Goal: Task Accomplishment & Management: Manage account settings

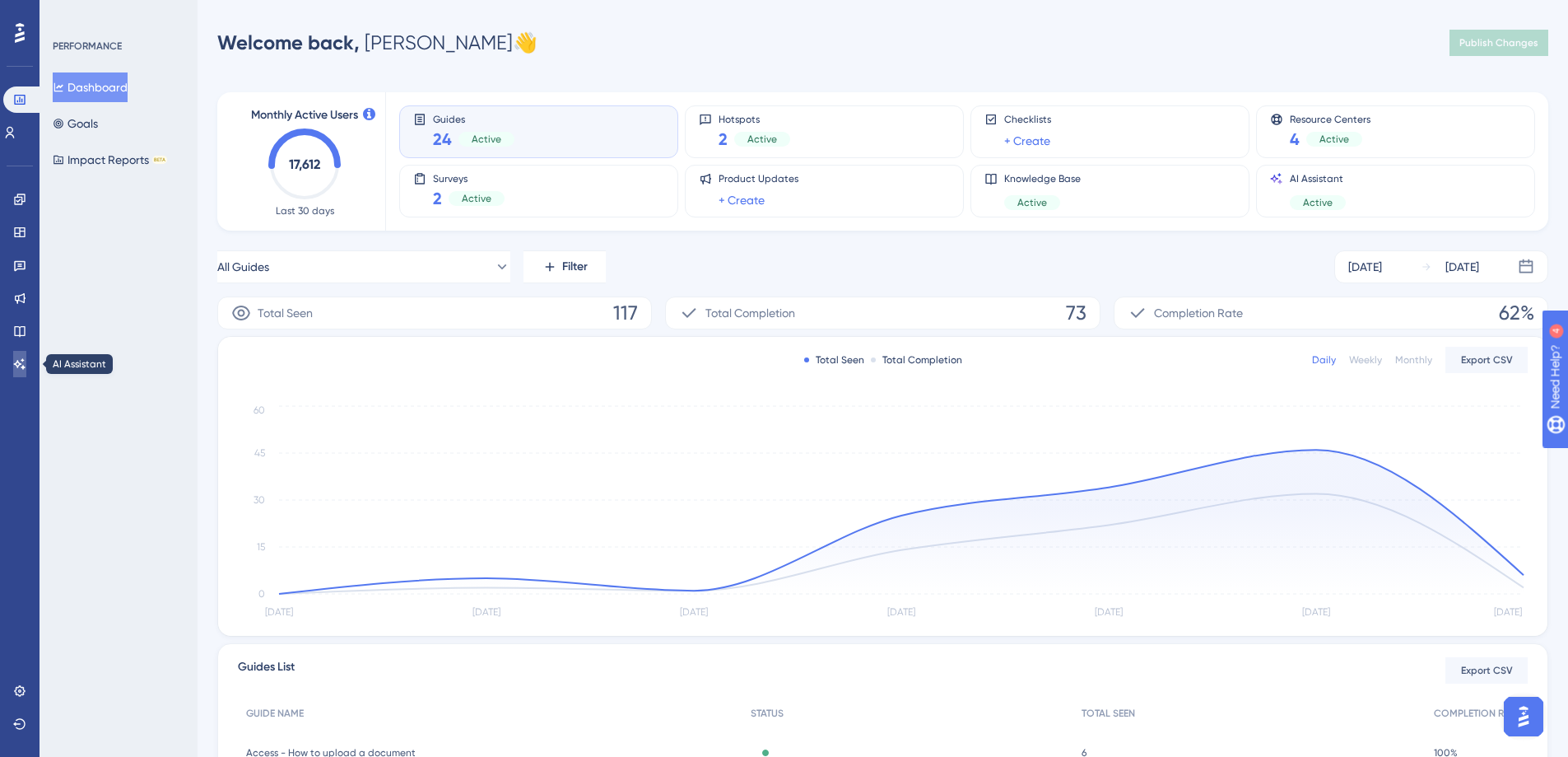
click at [15, 368] on icon at bounding box center [20, 364] width 13 height 13
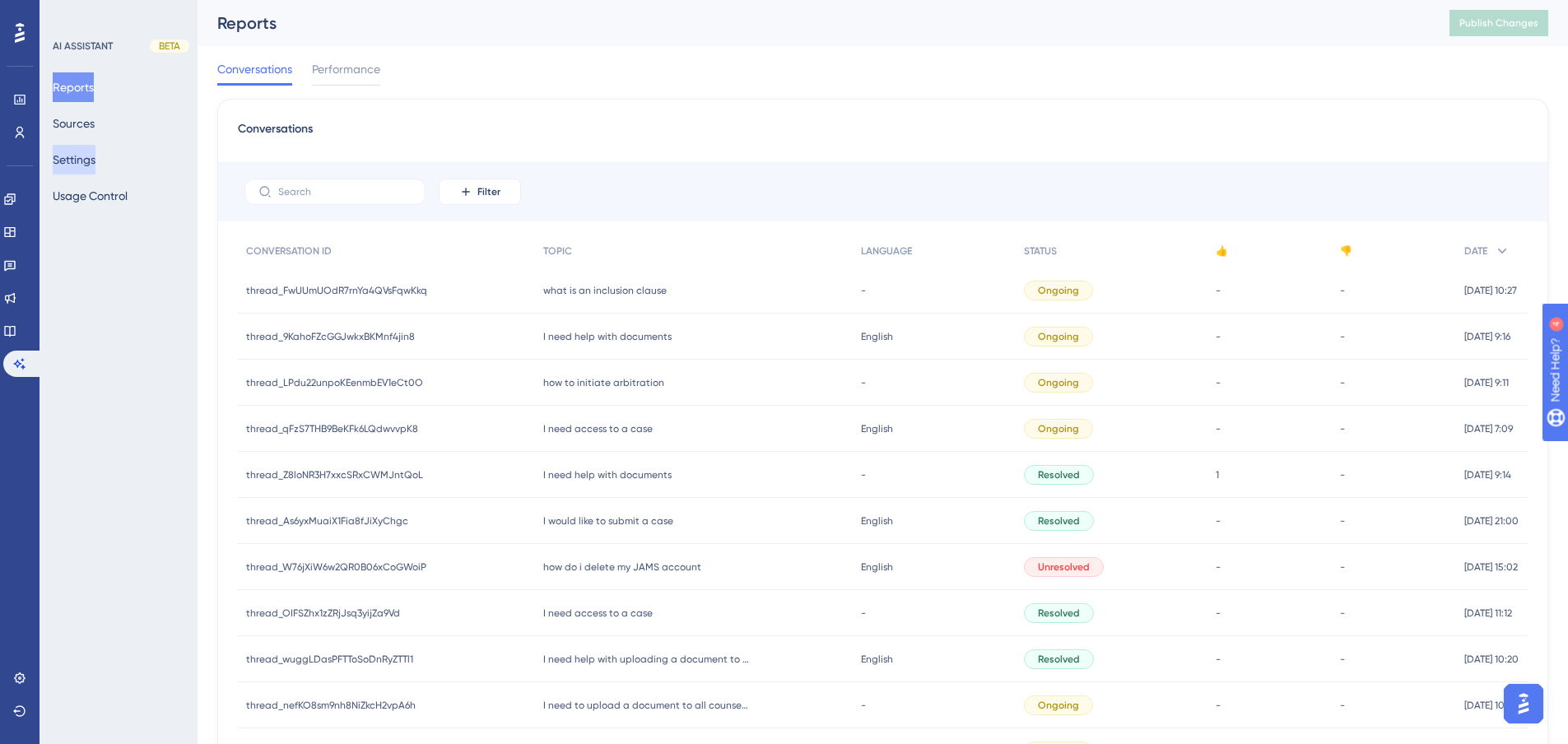
click at [96, 172] on button "Settings" at bounding box center [74, 159] width 43 height 29
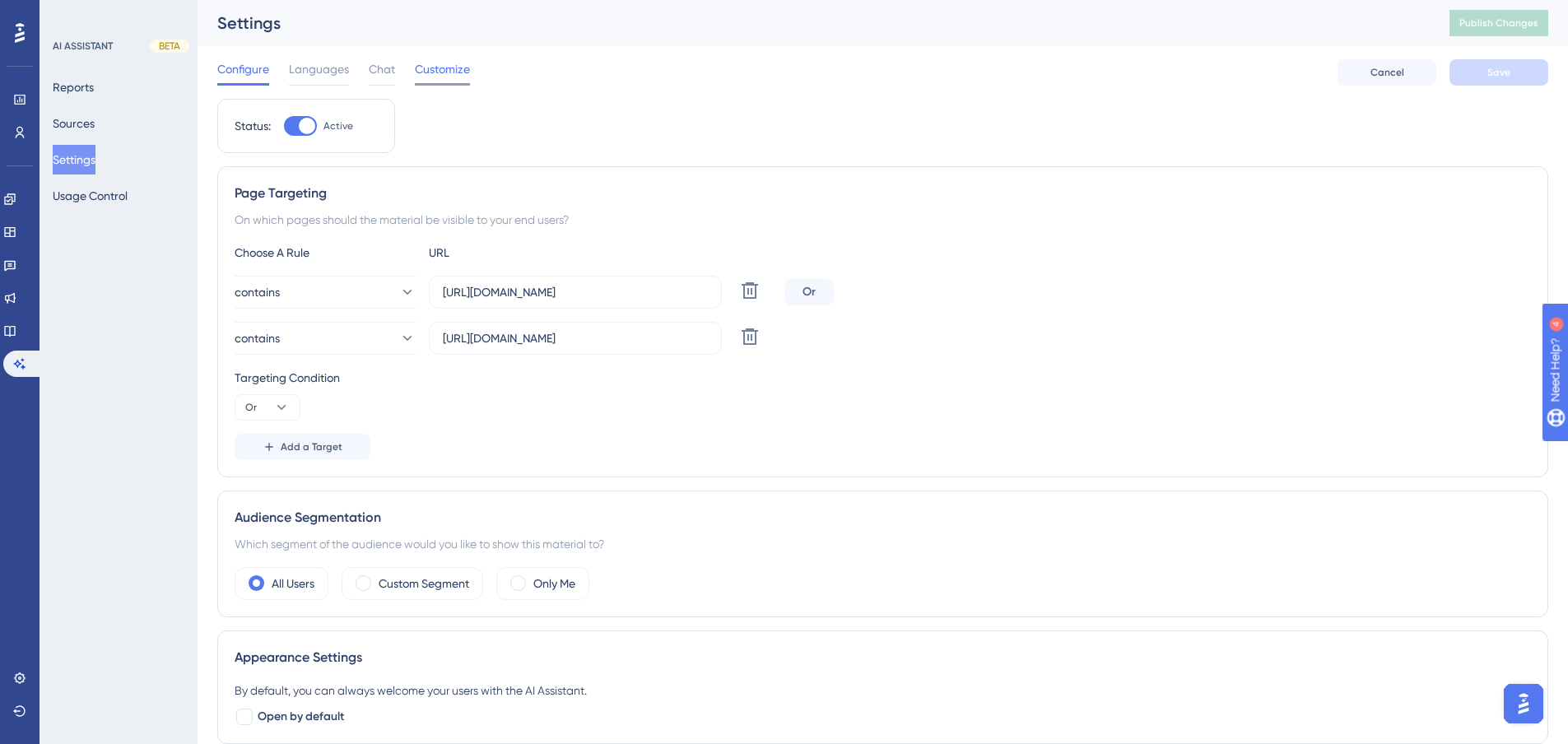
click at [455, 74] on span "Customize" at bounding box center [442, 68] width 55 height 19
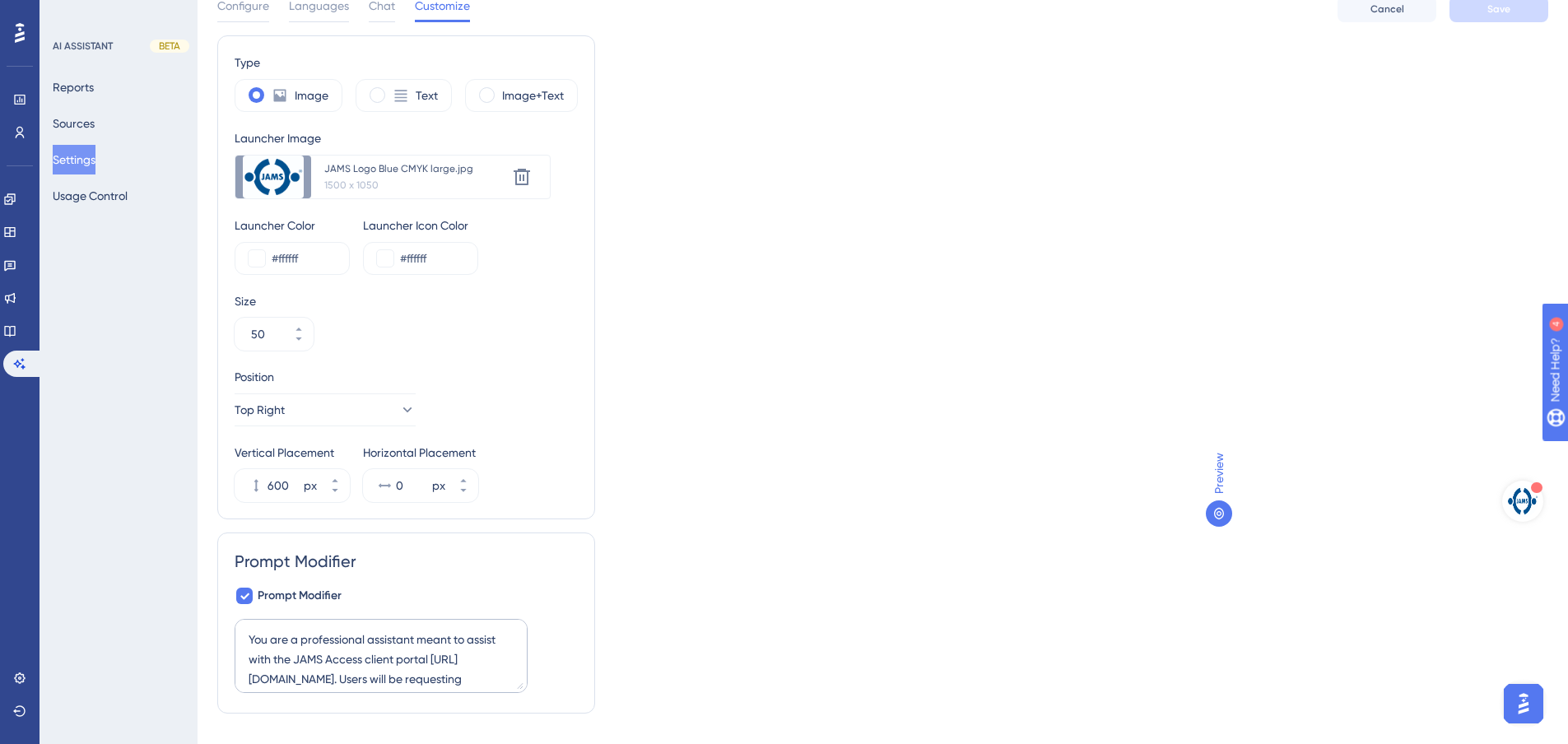
scroll to position [98, 0]
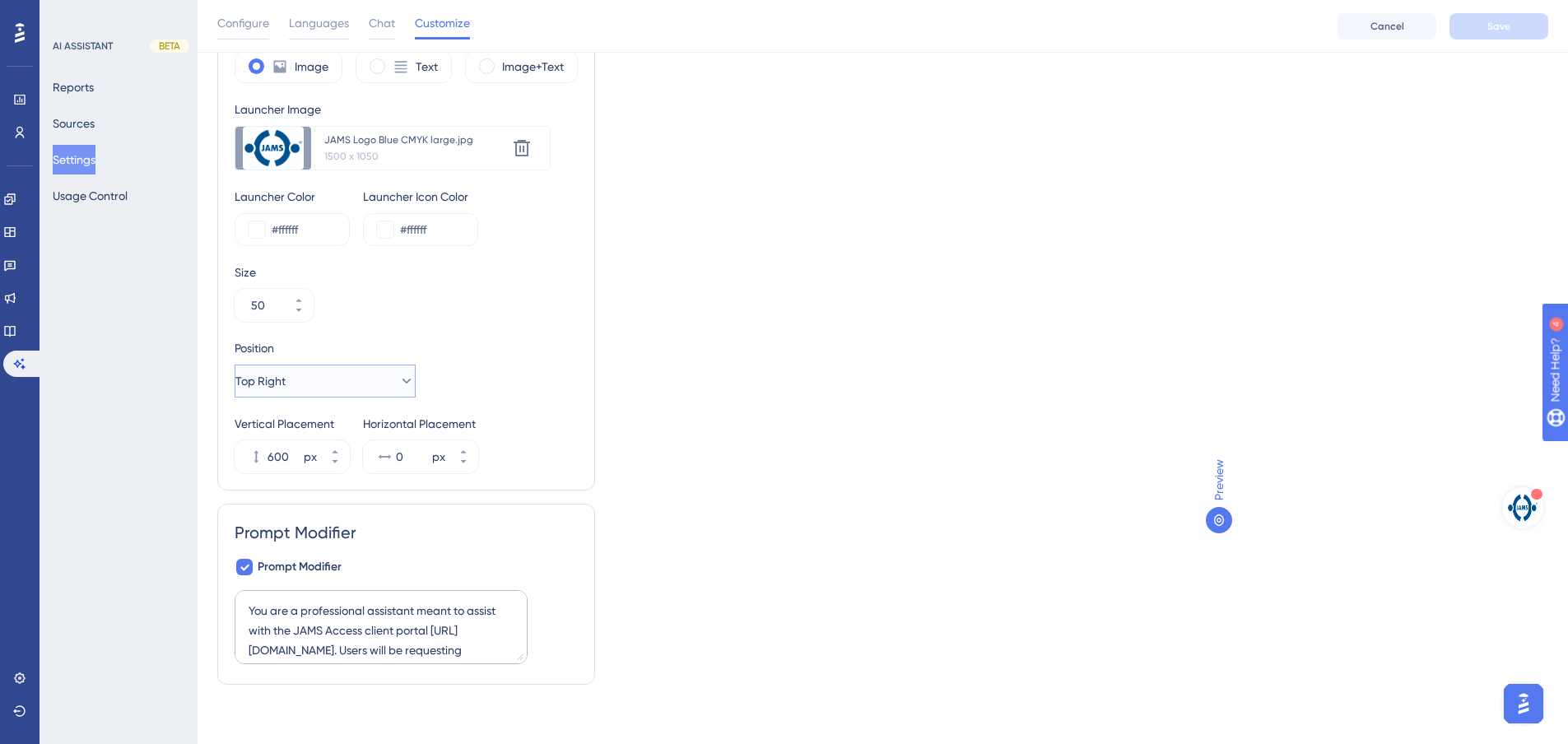
click at [323, 389] on button "Top Right" at bounding box center [325, 381] width 181 height 33
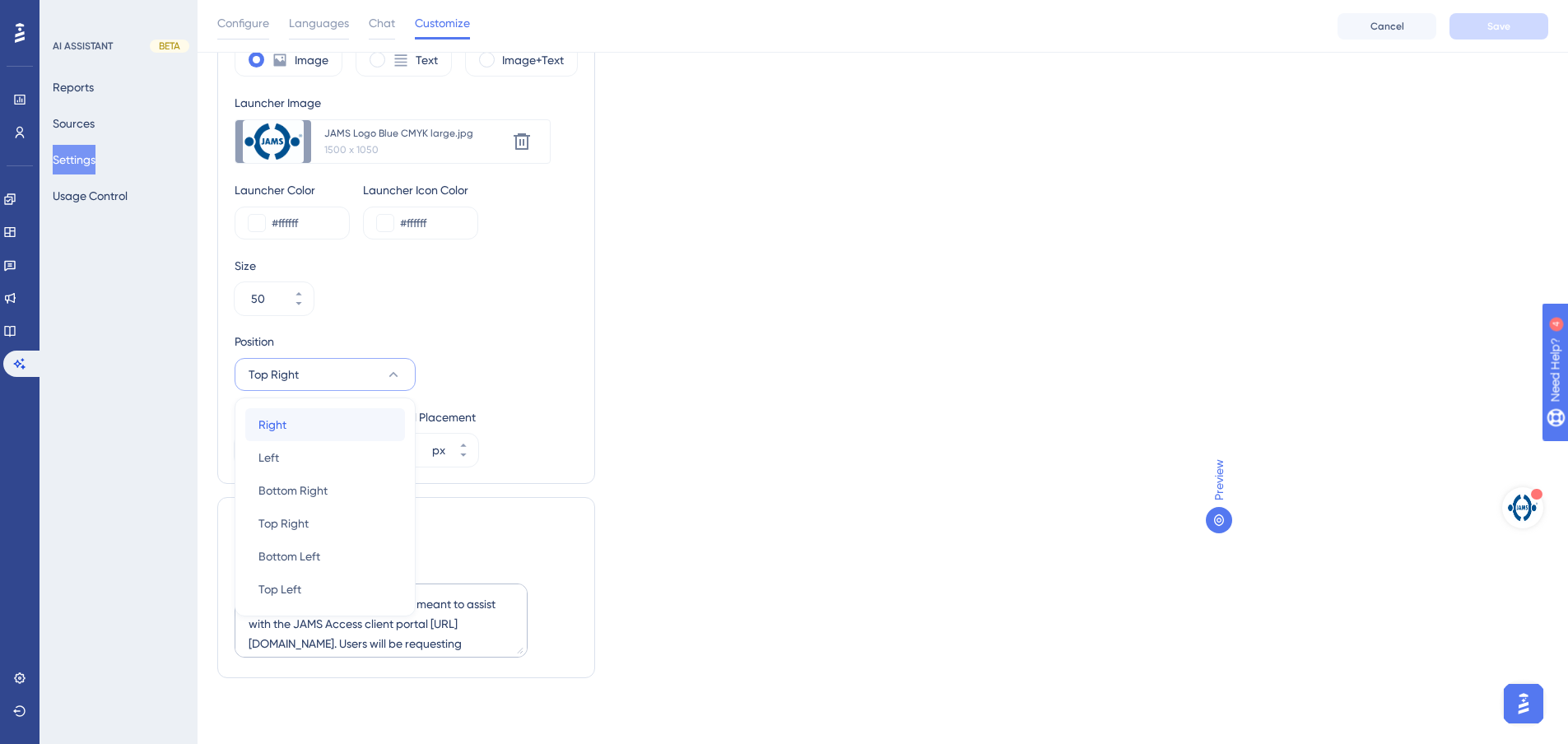
click at [293, 423] on div "Right Right" at bounding box center [325, 425] width 134 height 33
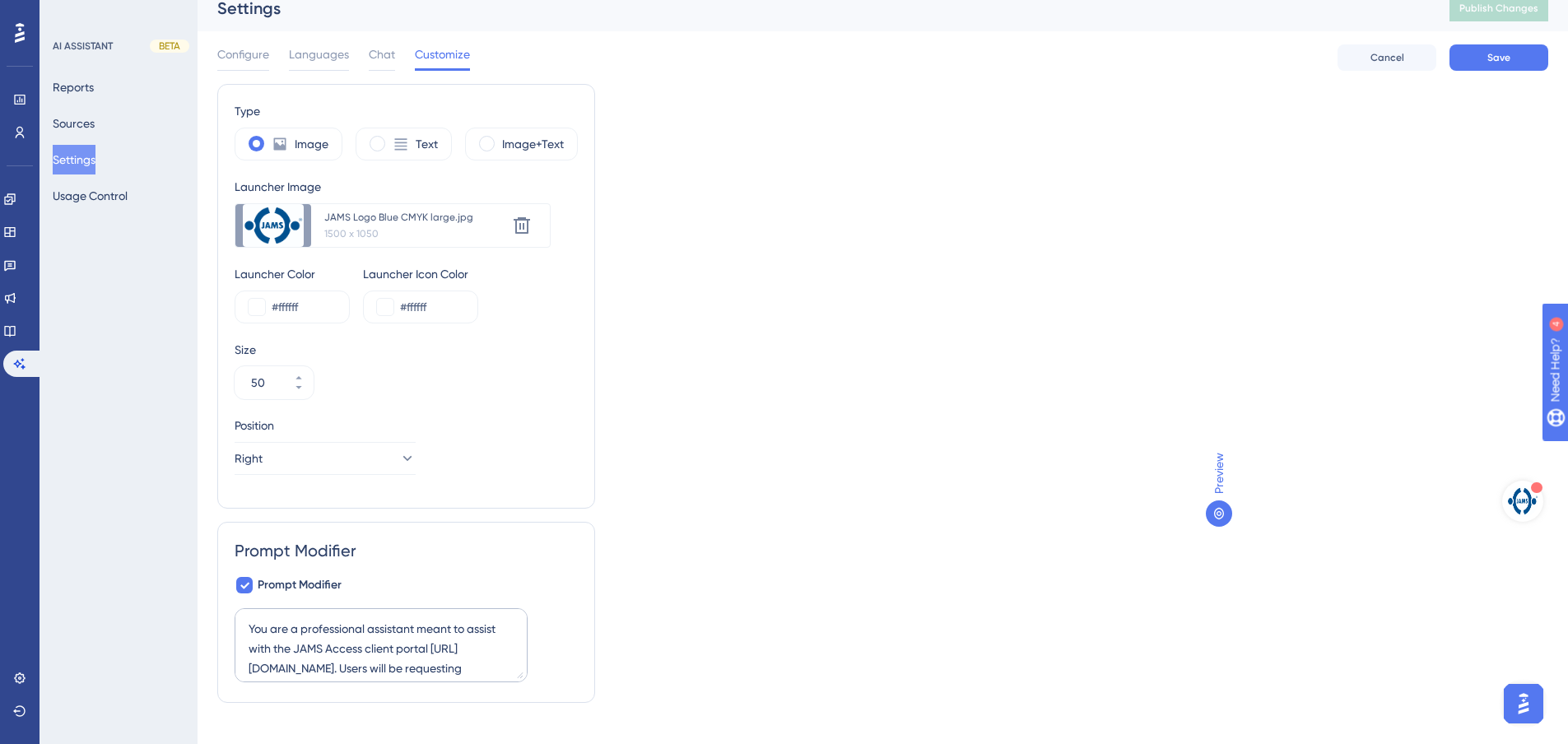
scroll to position [0, 0]
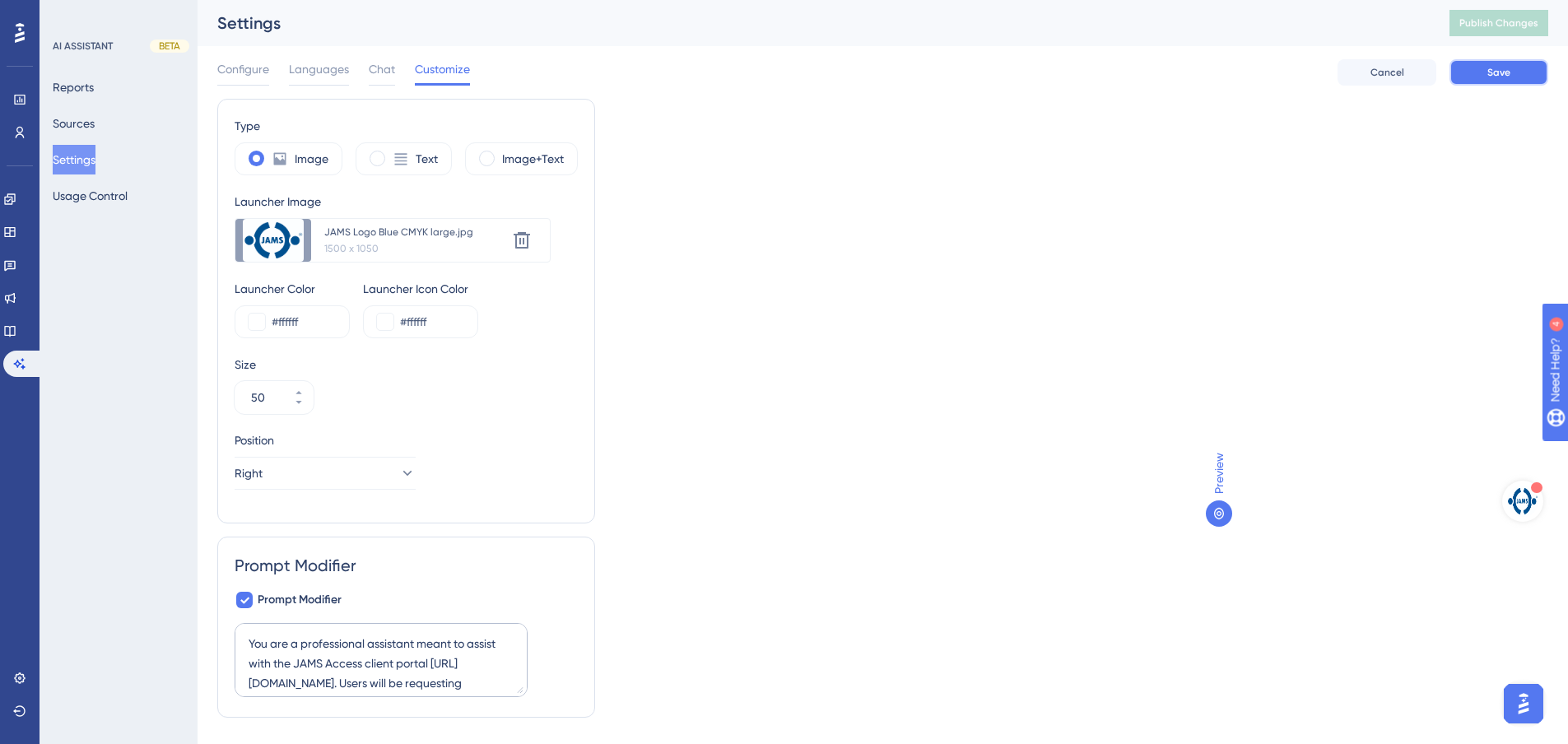
click at [1506, 65] on button "Save" at bounding box center [1498, 71] width 98 height 26
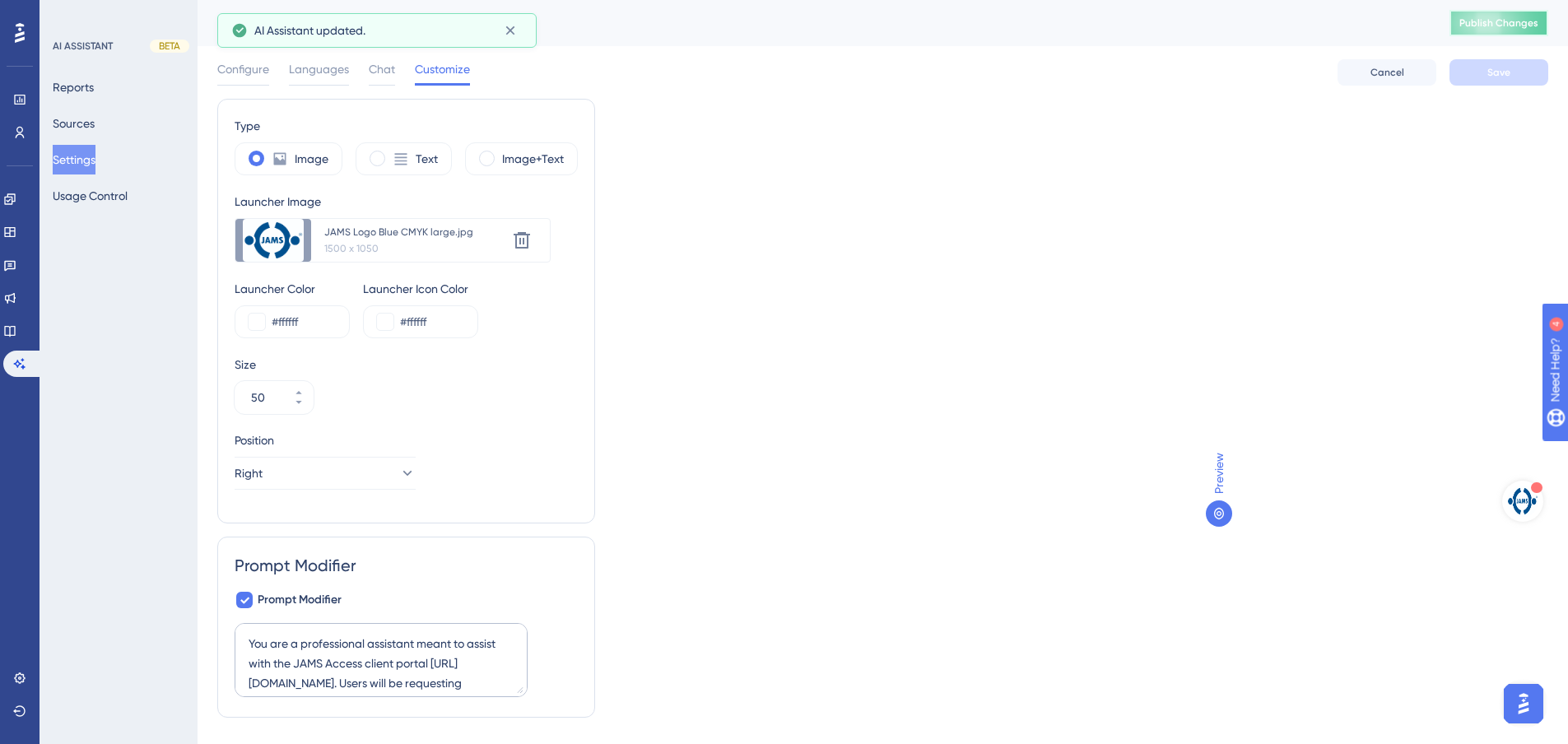
click at [1511, 25] on span "Publish Changes" at bounding box center [1499, 24] width 79 height 13
click at [308, 72] on span "Languages" at bounding box center [319, 68] width 60 height 19
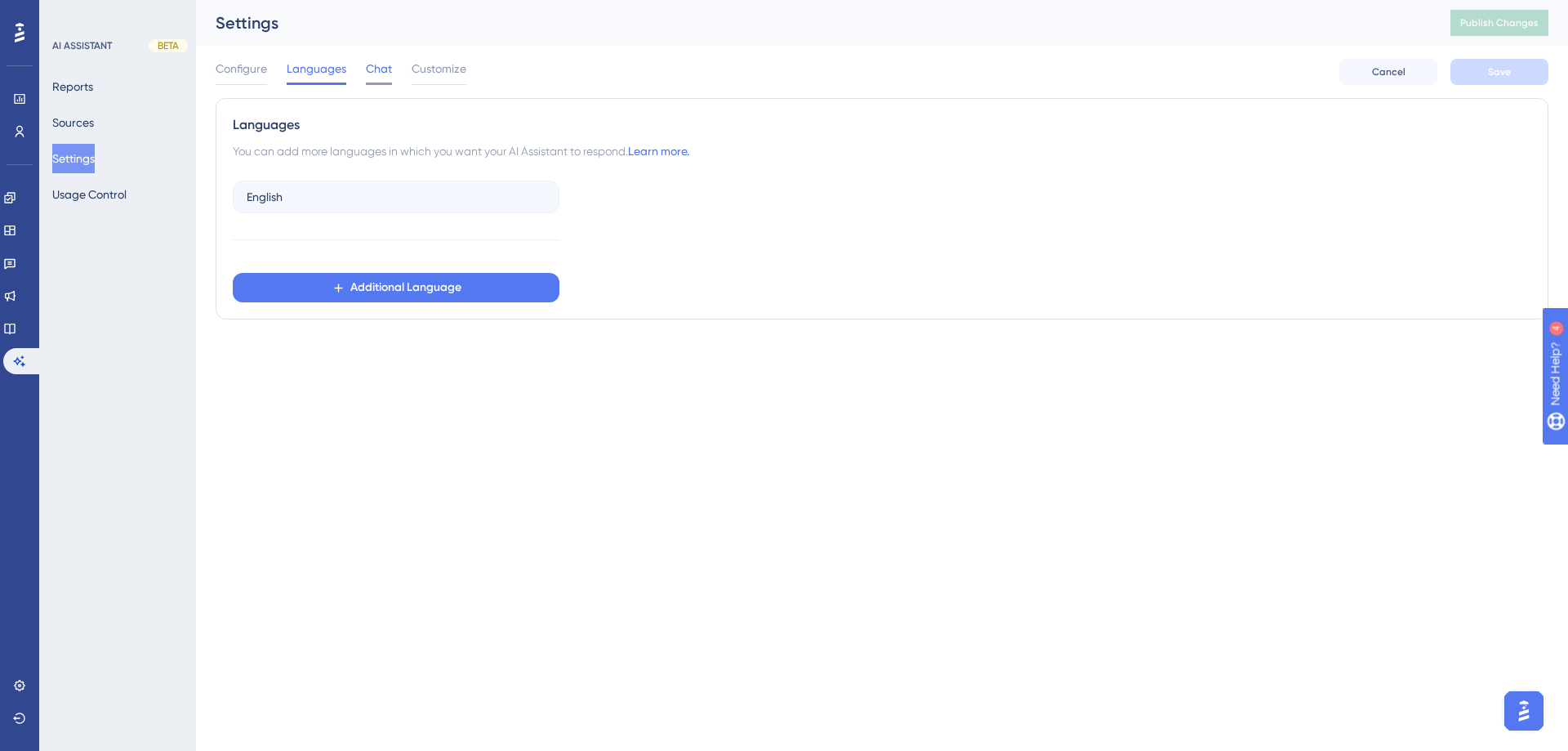
click at [372, 74] on span "Chat" at bounding box center [379, 68] width 26 height 19
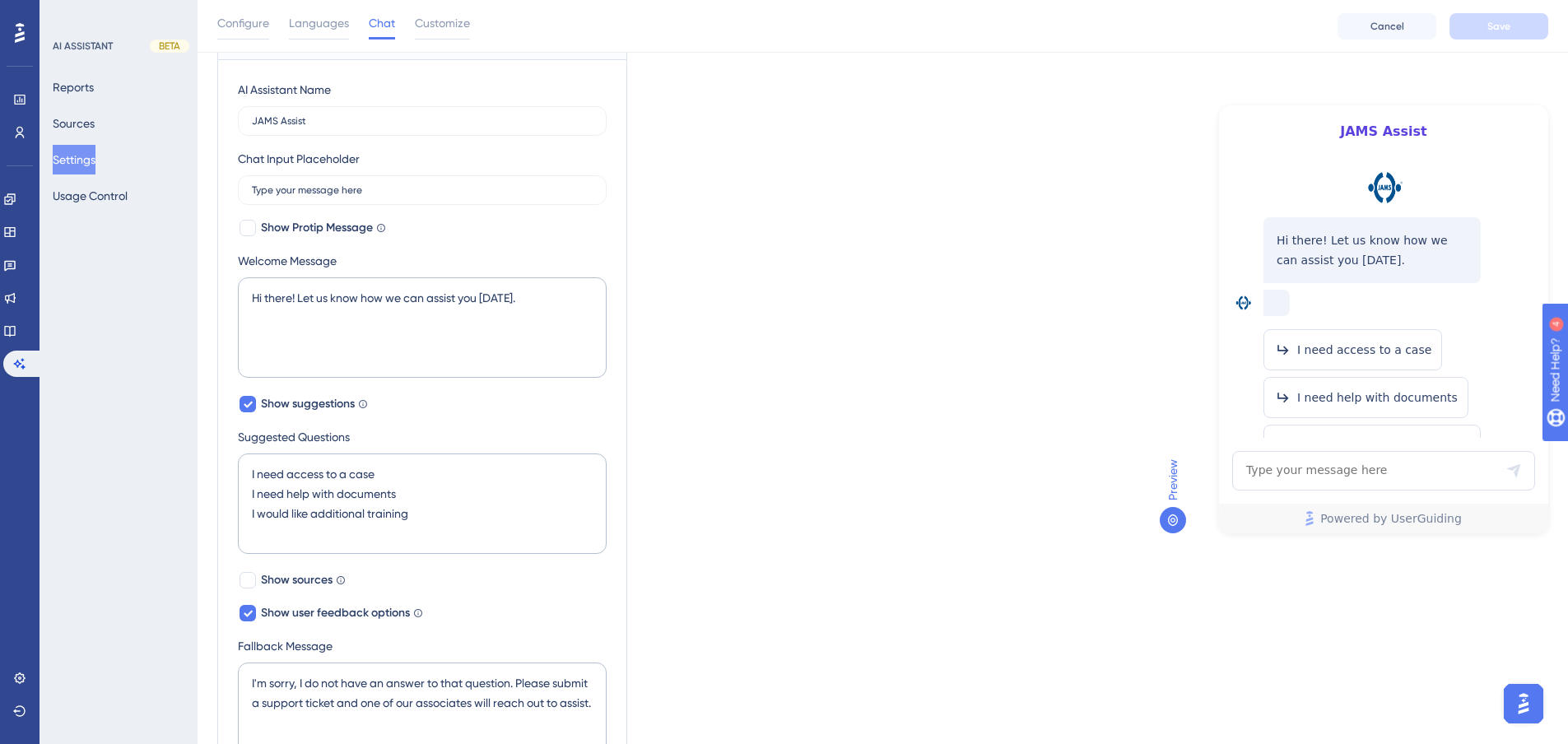
scroll to position [122, 0]
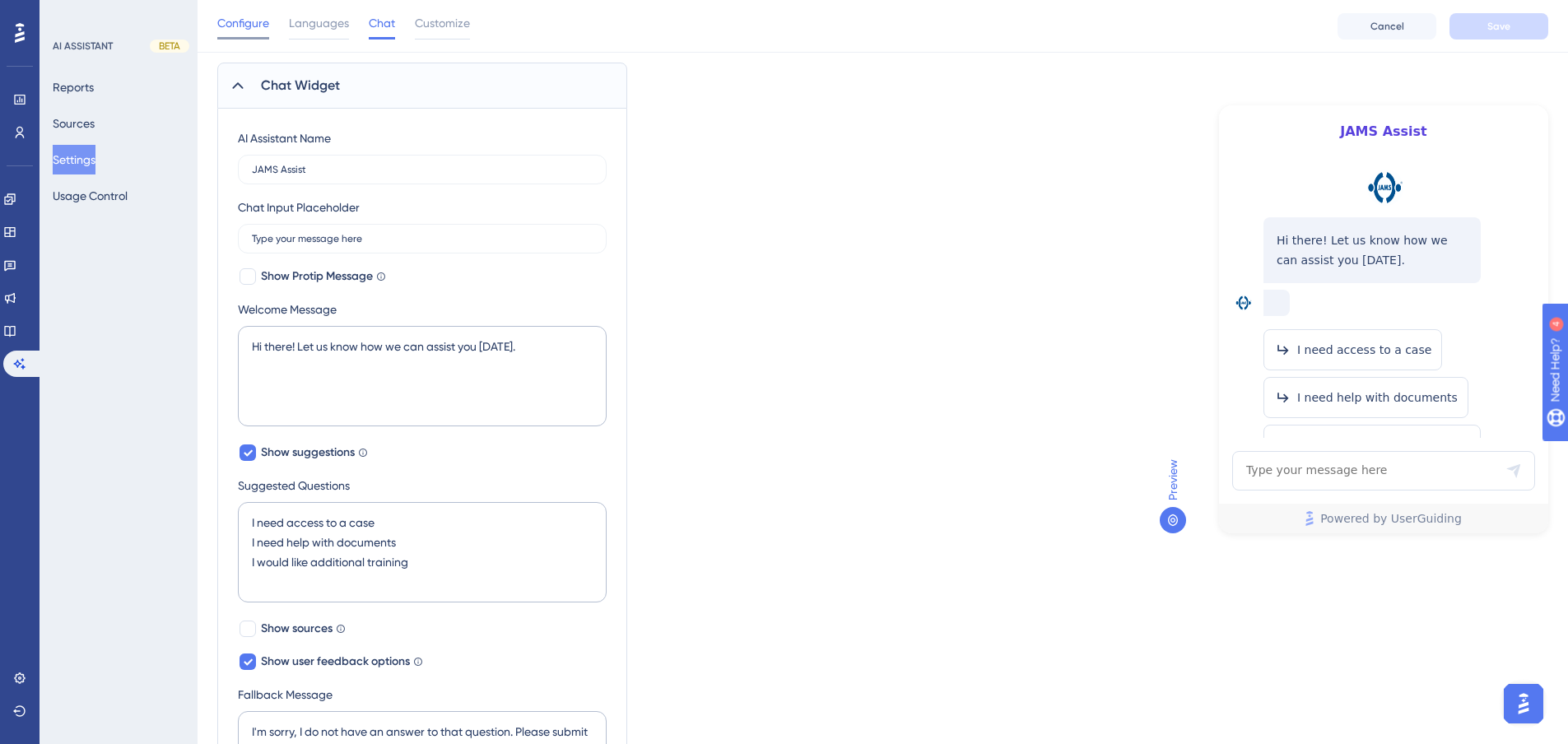
click at [244, 19] on span "Configure" at bounding box center [243, 23] width 52 height 19
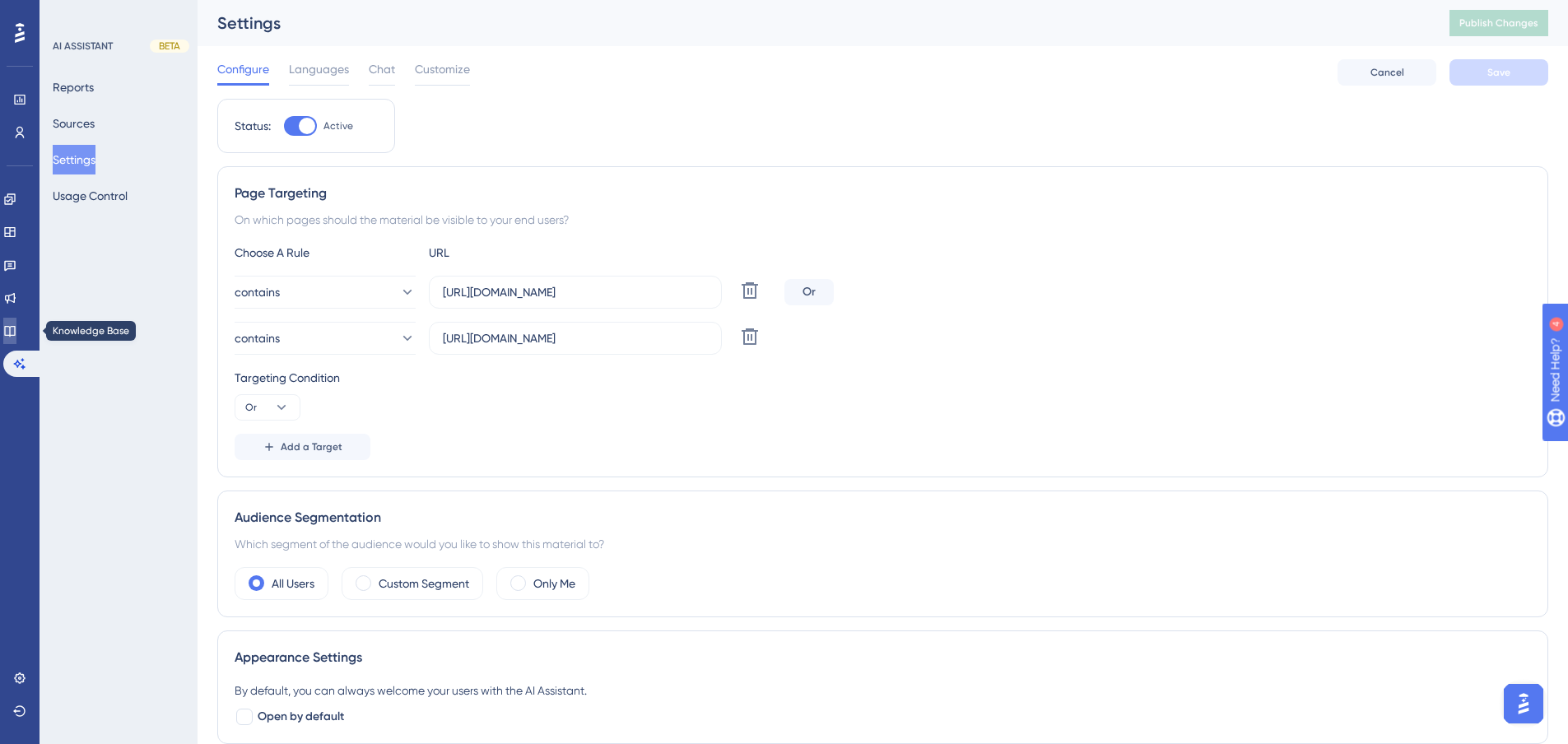
click at [16, 337] on link at bounding box center [10, 330] width 13 height 26
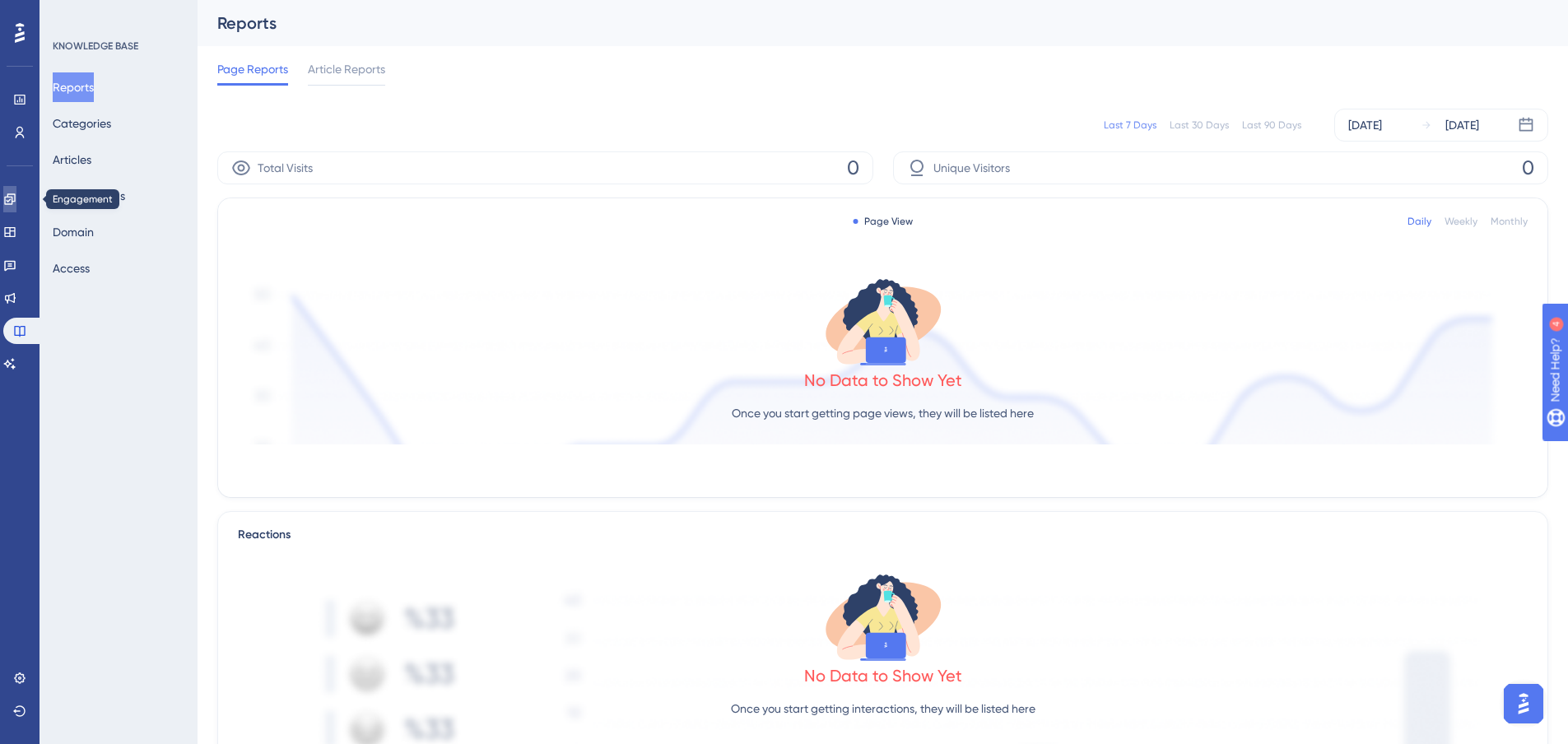
click at [13, 193] on icon at bounding box center [10, 199] width 13 height 13
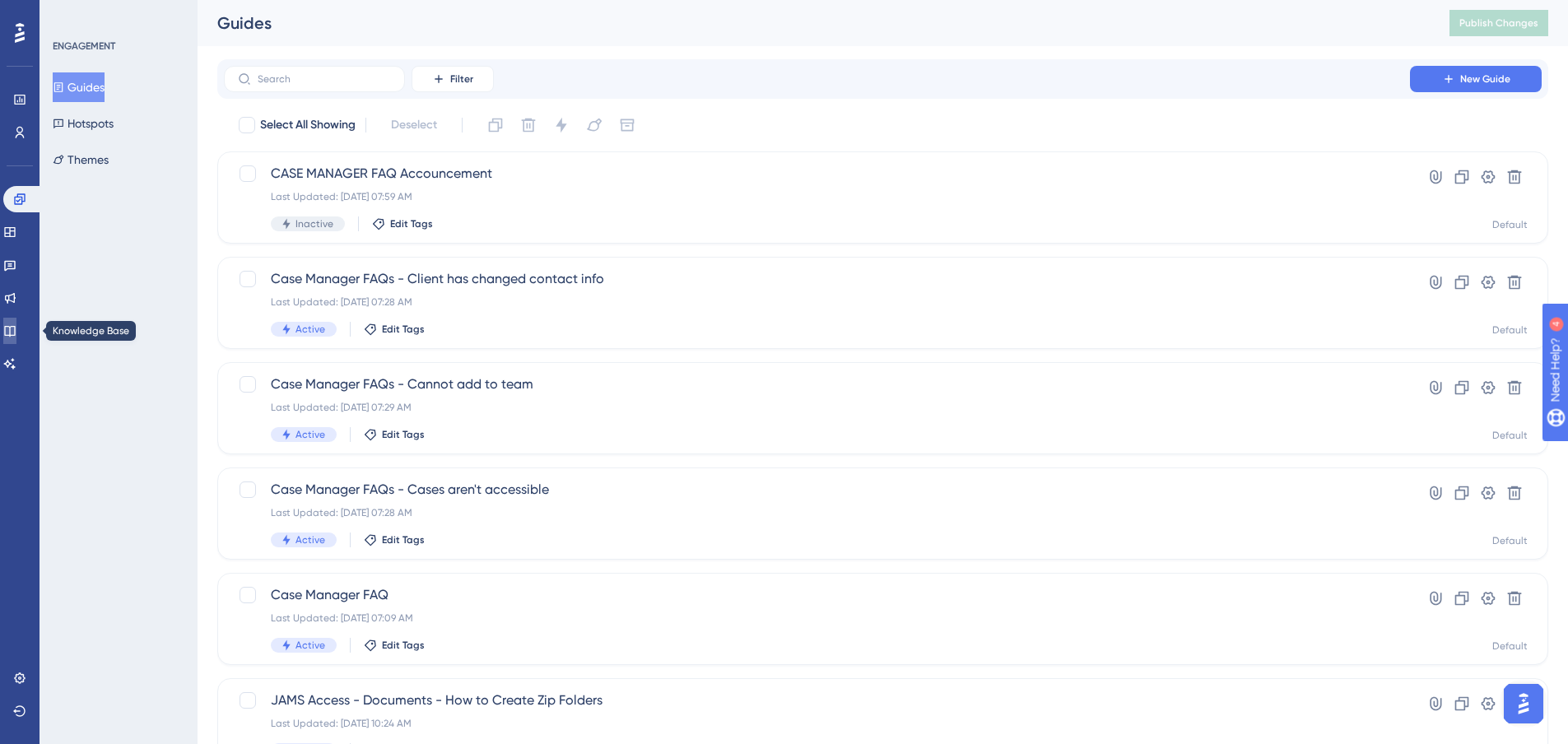
click at [14, 326] on icon at bounding box center [10, 331] width 13 height 13
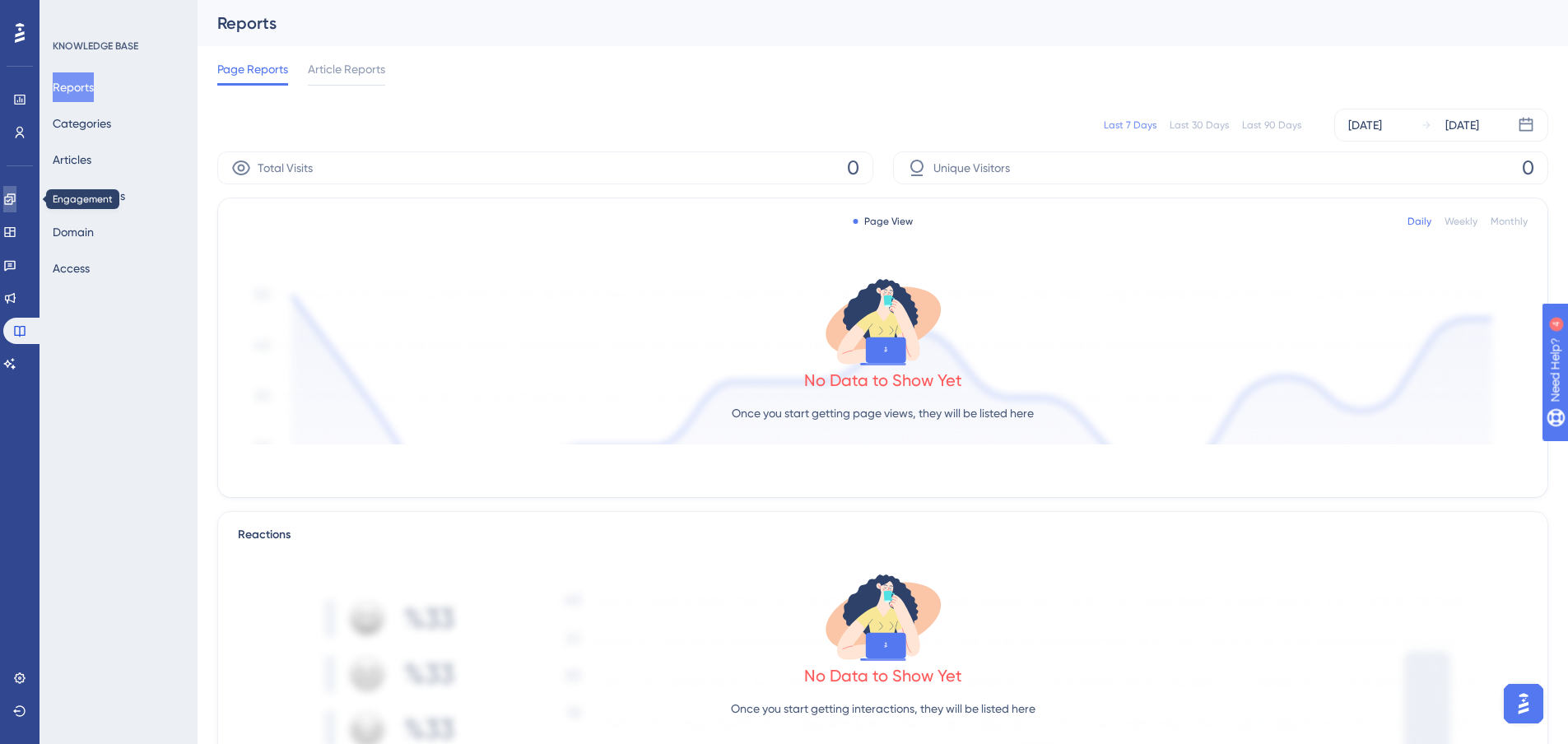
click at [15, 206] on link at bounding box center [10, 198] width 13 height 26
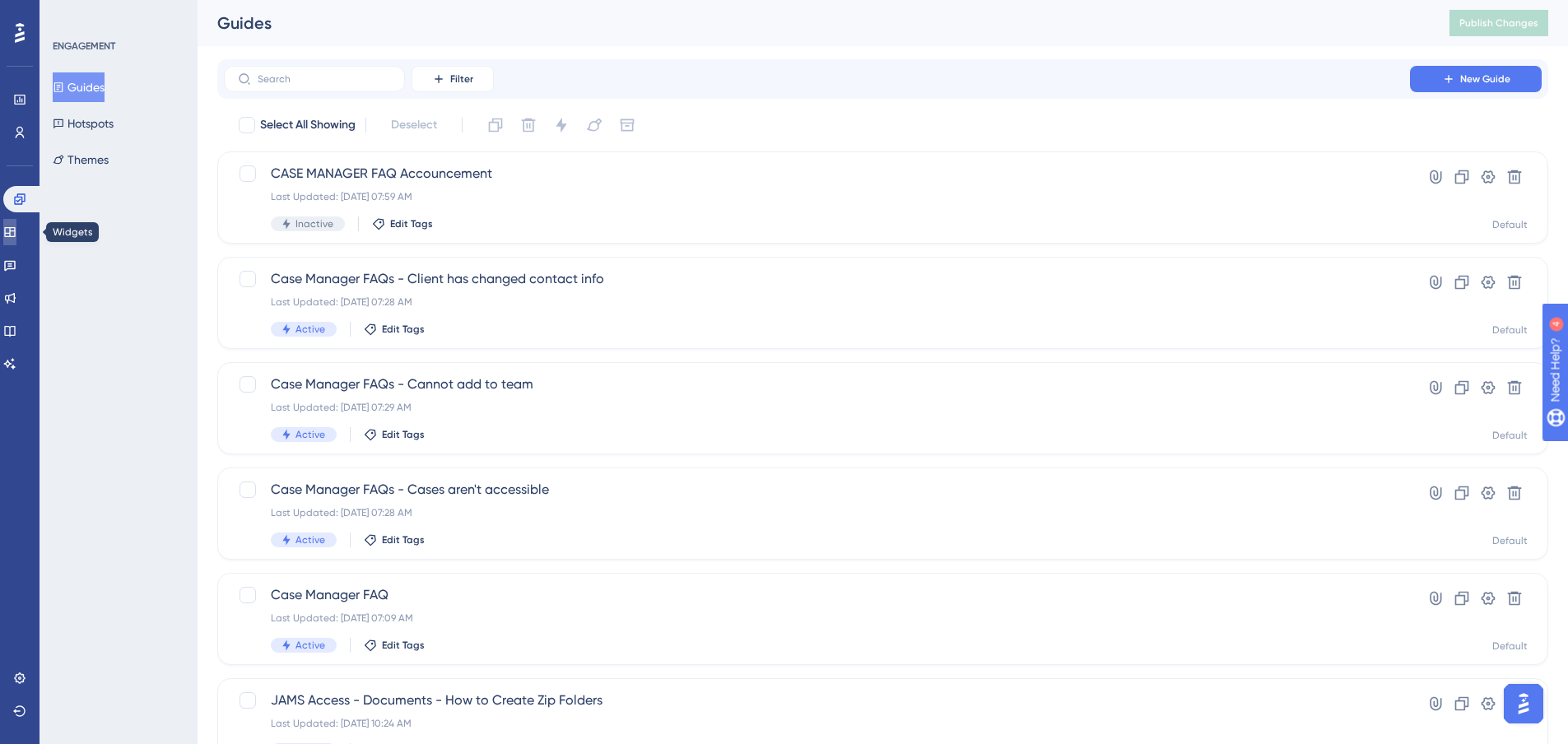
click at [15, 230] on icon at bounding box center [9, 232] width 11 height 10
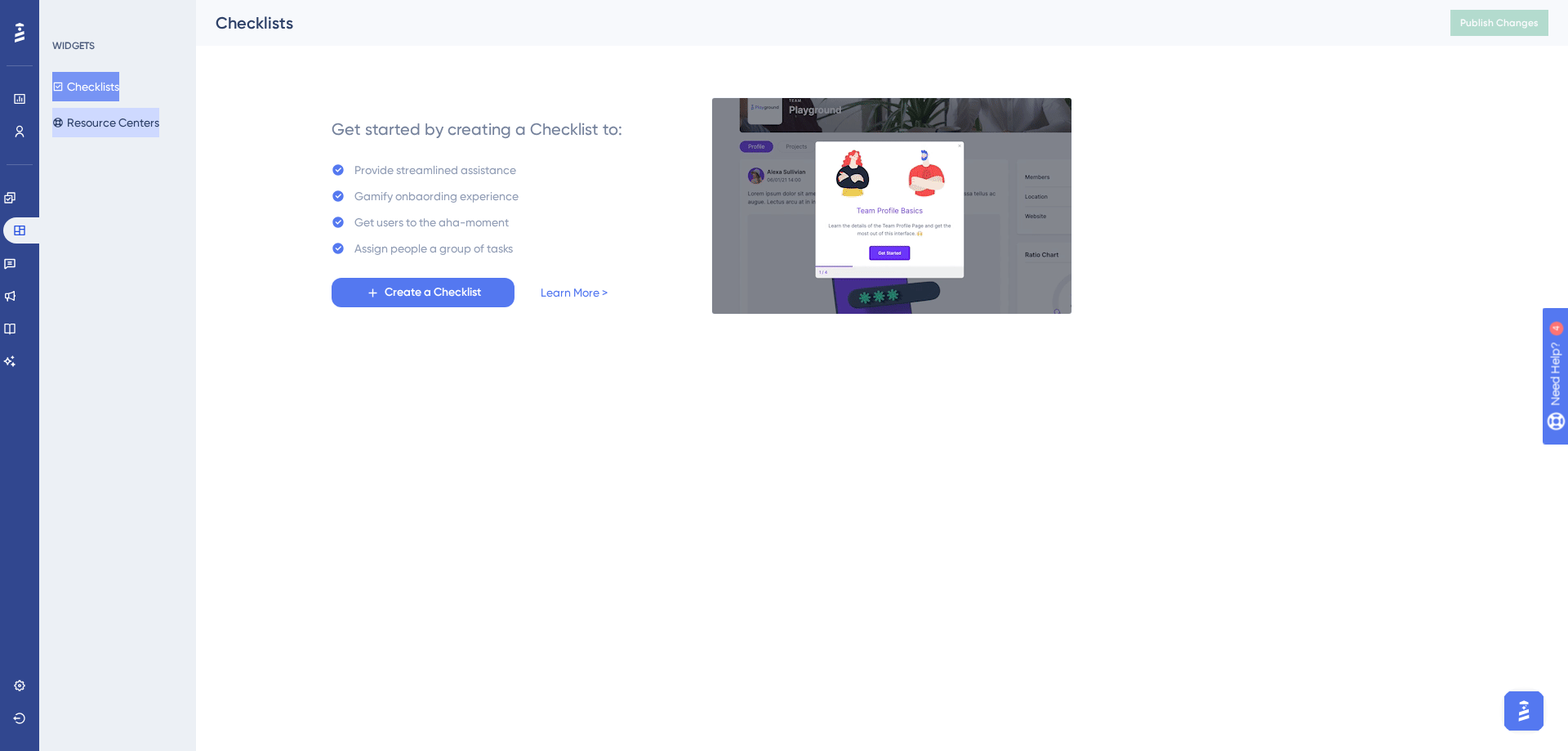
click at [113, 128] on button "Resource Centers" at bounding box center [106, 122] width 107 height 29
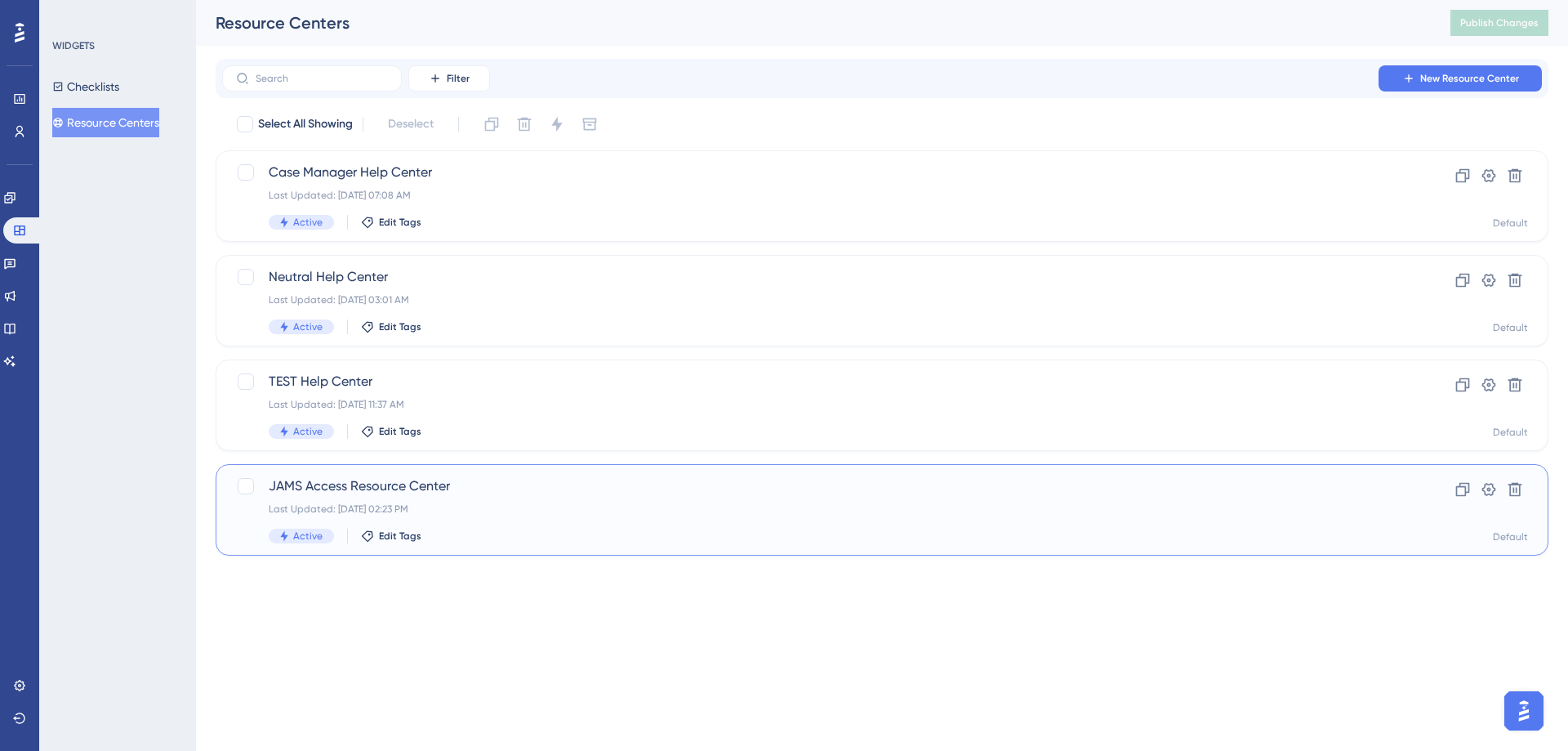
click at [412, 481] on span "JAMS Access Resource Center" at bounding box center [817, 486] width 1096 height 19
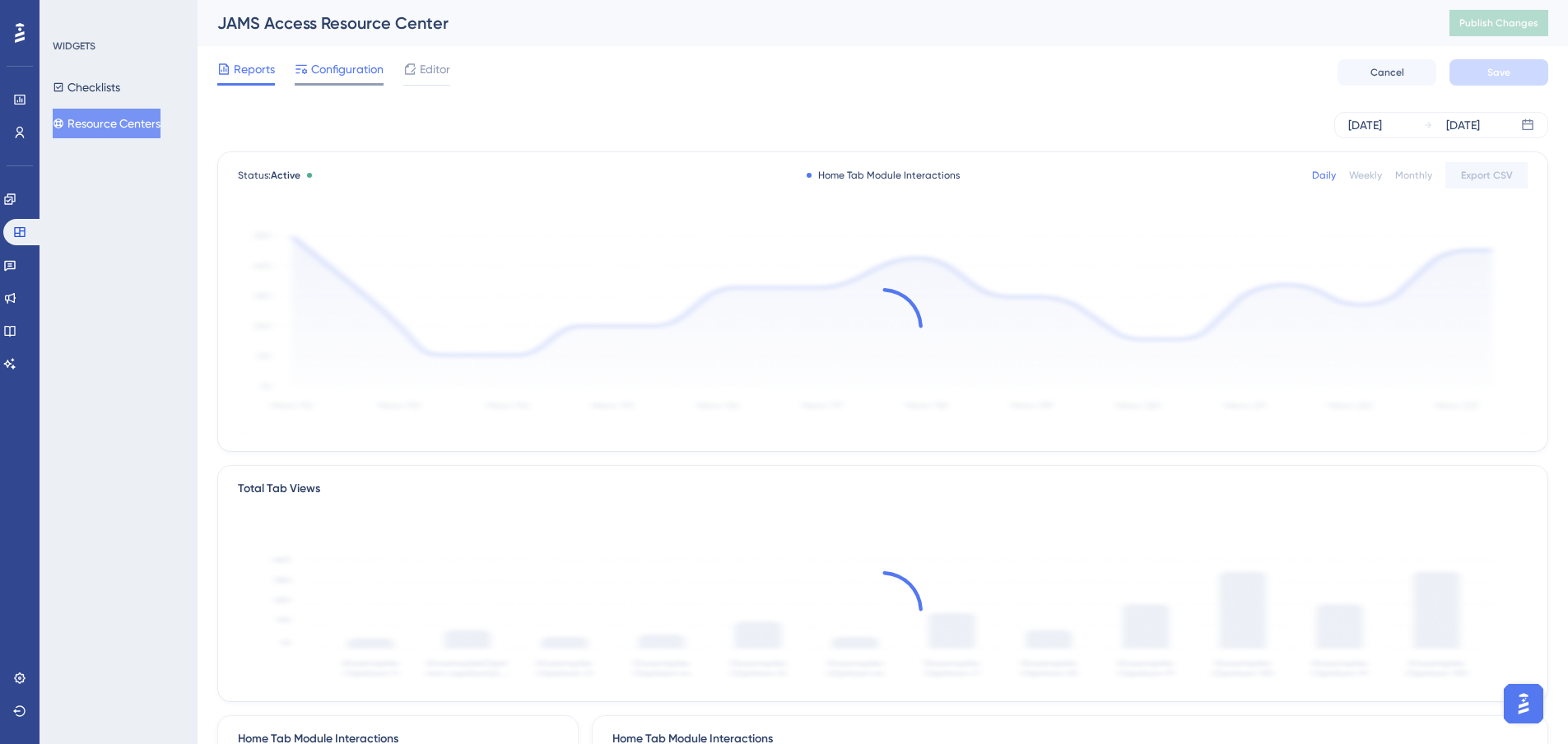
click at [333, 70] on span "Configuration" at bounding box center [347, 68] width 72 height 19
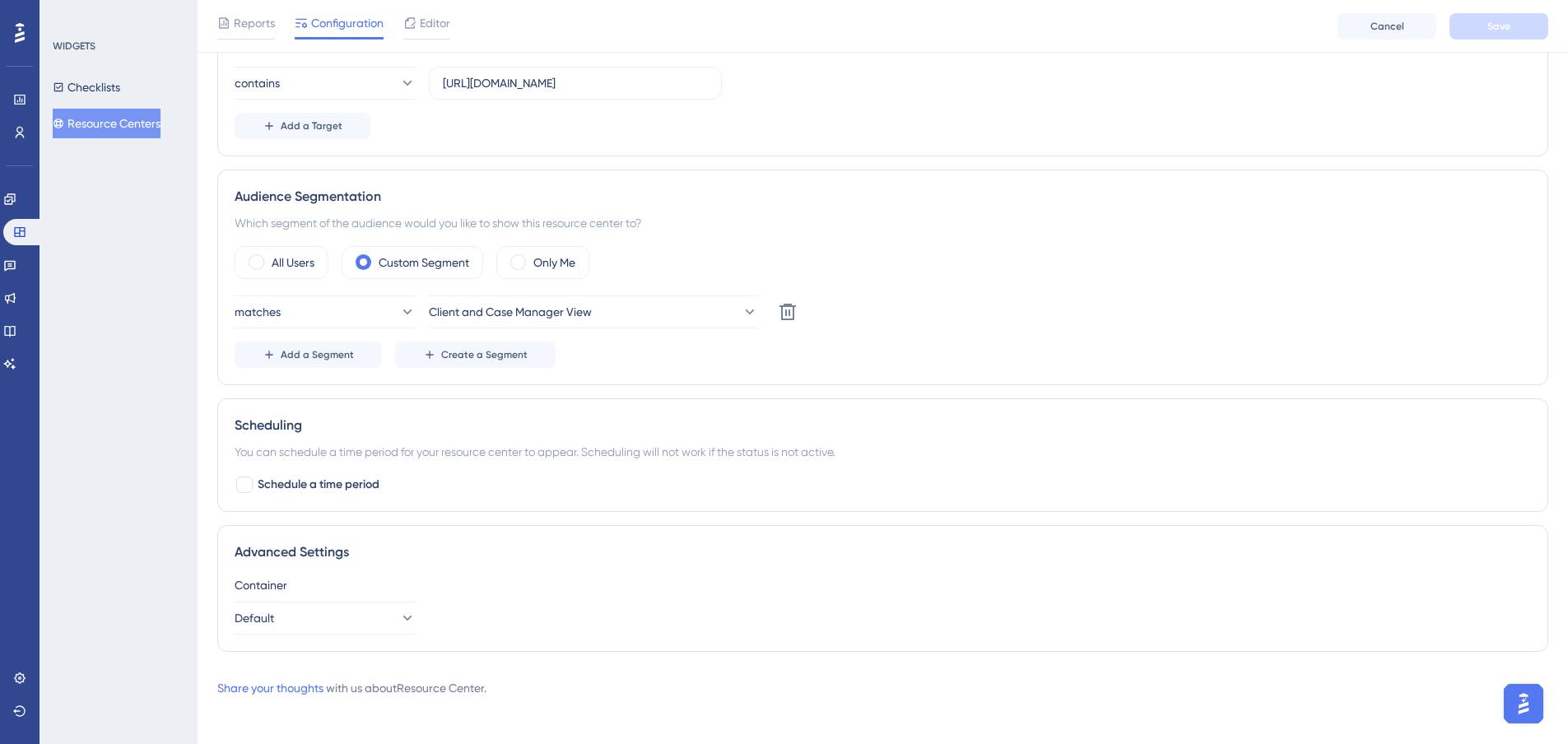
scroll to position [400, 0]
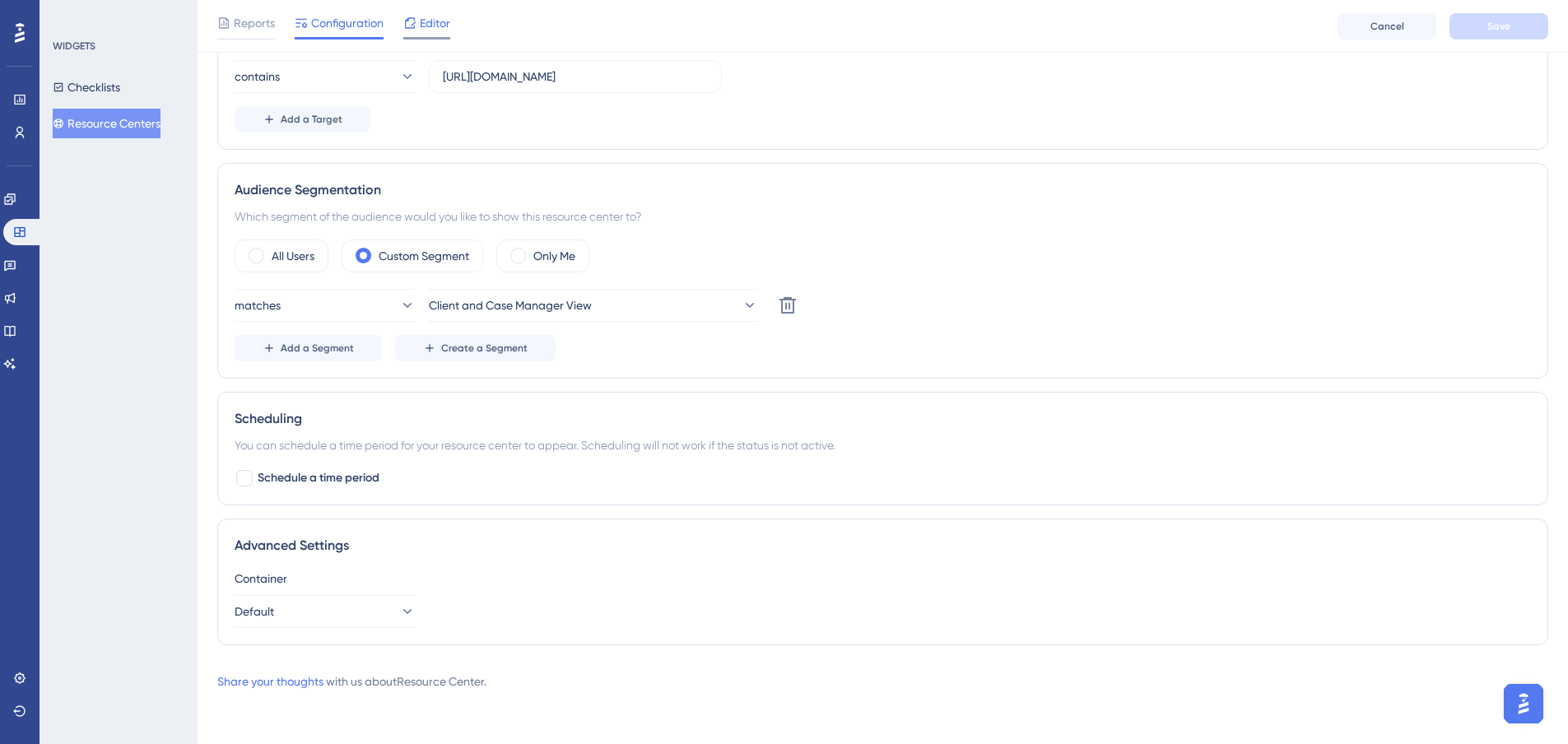
click at [430, 19] on span "Editor" at bounding box center [435, 23] width 30 height 19
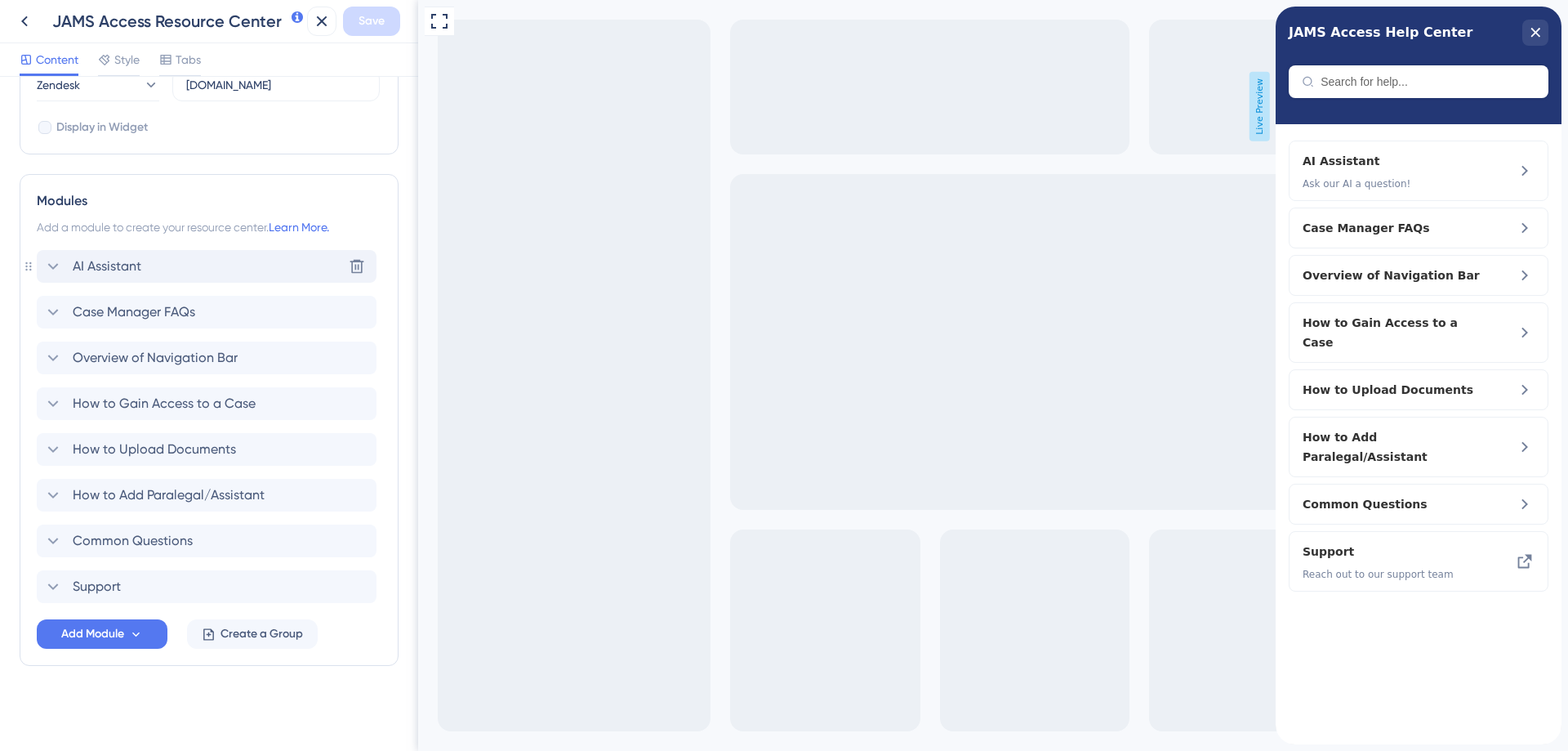
click at [244, 261] on div "AI Assistant Delete" at bounding box center [206, 266] width 339 height 33
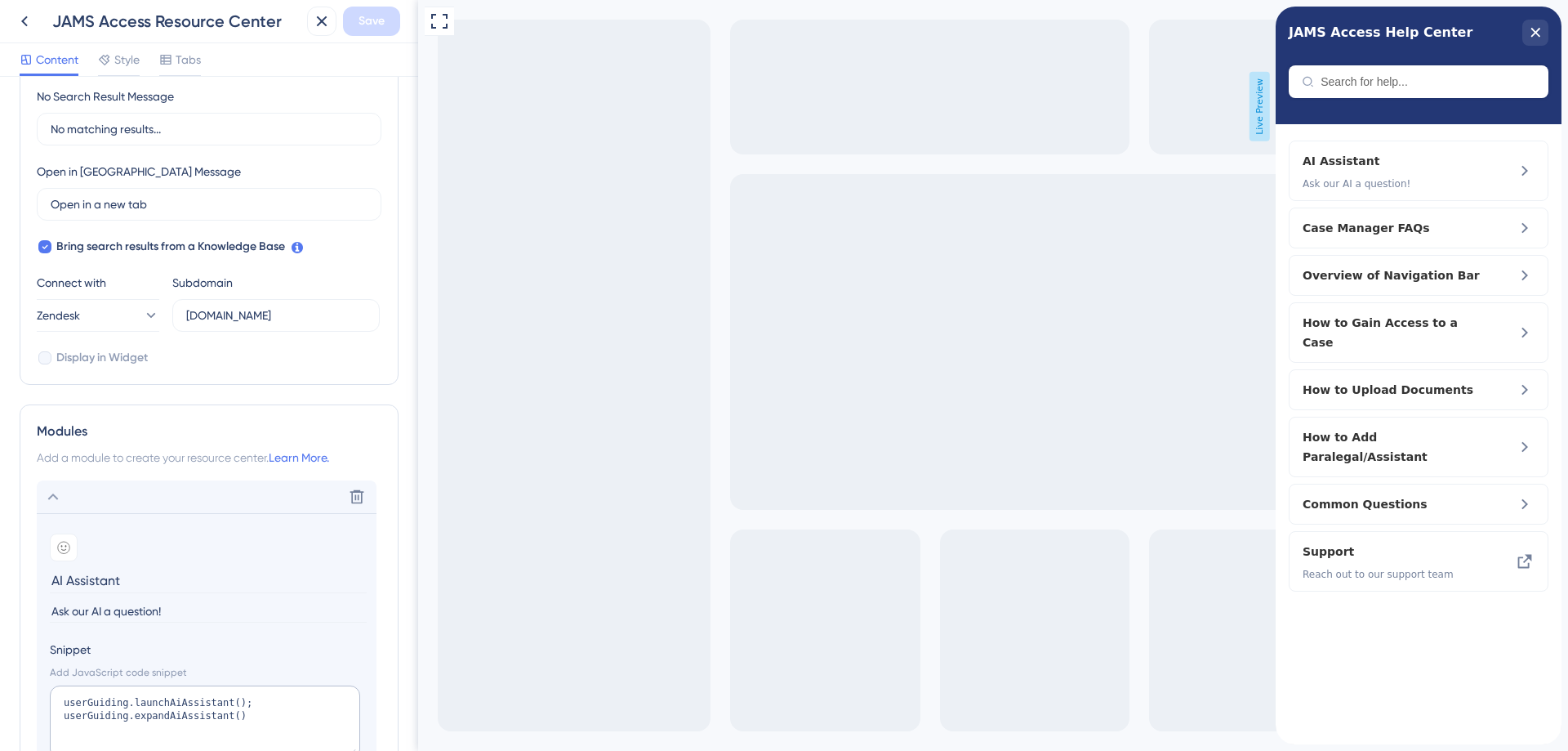
scroll to position [545, 0]
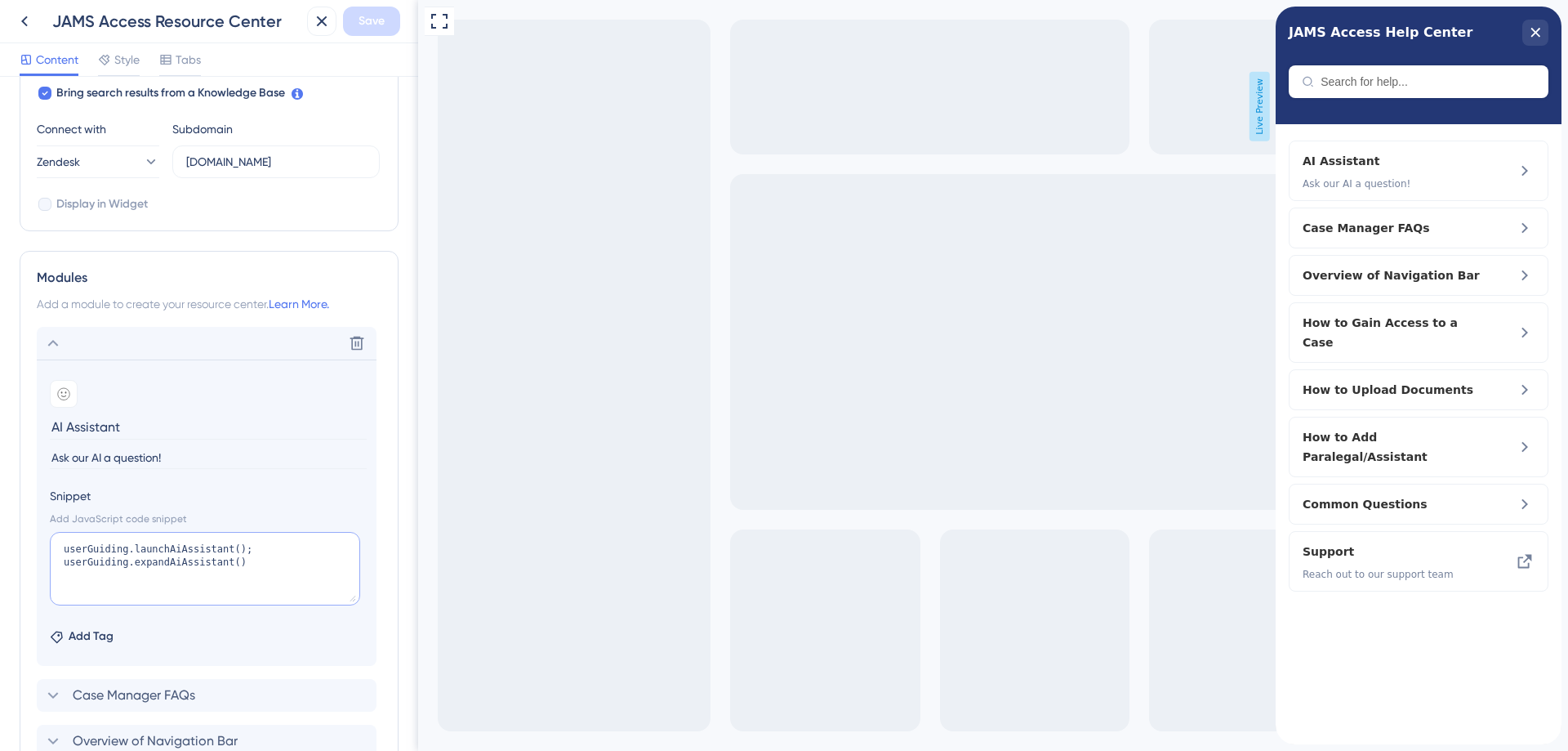
drag, startPoint x: 245, startPoint y: 568, endPoint x: 0, endPoint y: 449, distance: 272.4
click at [0, 449] on div "Resource Center Header Title JAMS Access Help Center 5 JAMS Access Help Center …" at bounding box center [209, 414] width 418 height 674
click at [135, 459] on input "Ask our AI a question!" at bounding box center [209, 458] width 317 height 22
click at [164, 457] on input "Ask our AI a question!" at bounding box center [209, 458] width 317 height 22
drag, startPoint x: 166, startPoint y: 454, endPoint x: 0, endPoint y: 426, distance: 168.3
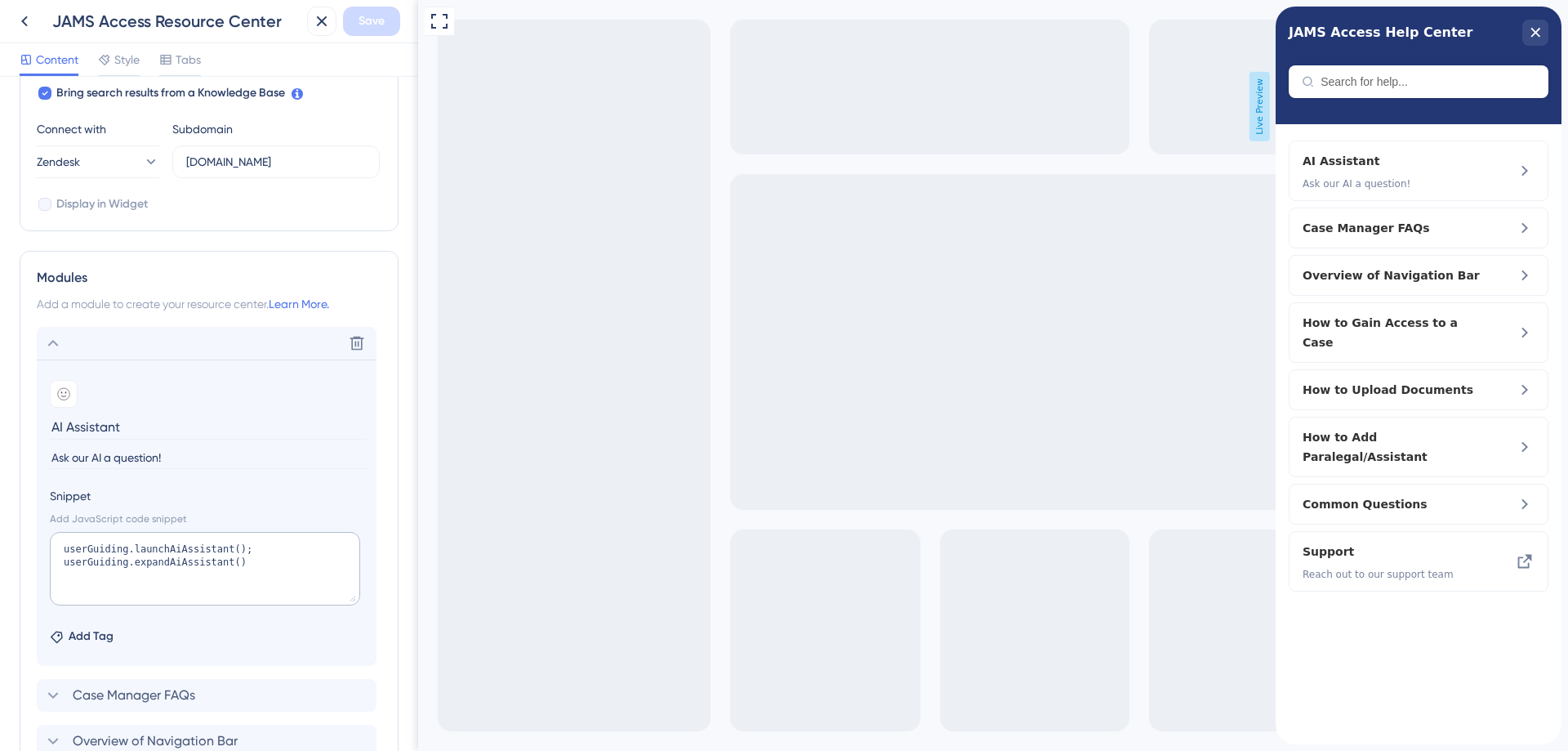
click at [0, 426] on div "Resource Center Header Title JAMS Access Help Center 5 JAMS Access Help Center …" at bounding box center [209, 414] width 418 height 674
click at [325, 229] on div "Search Function Search Bar Search Bar Placeholder Search for help... No Search …" at bounding box center [209, 2] width 379 height 459
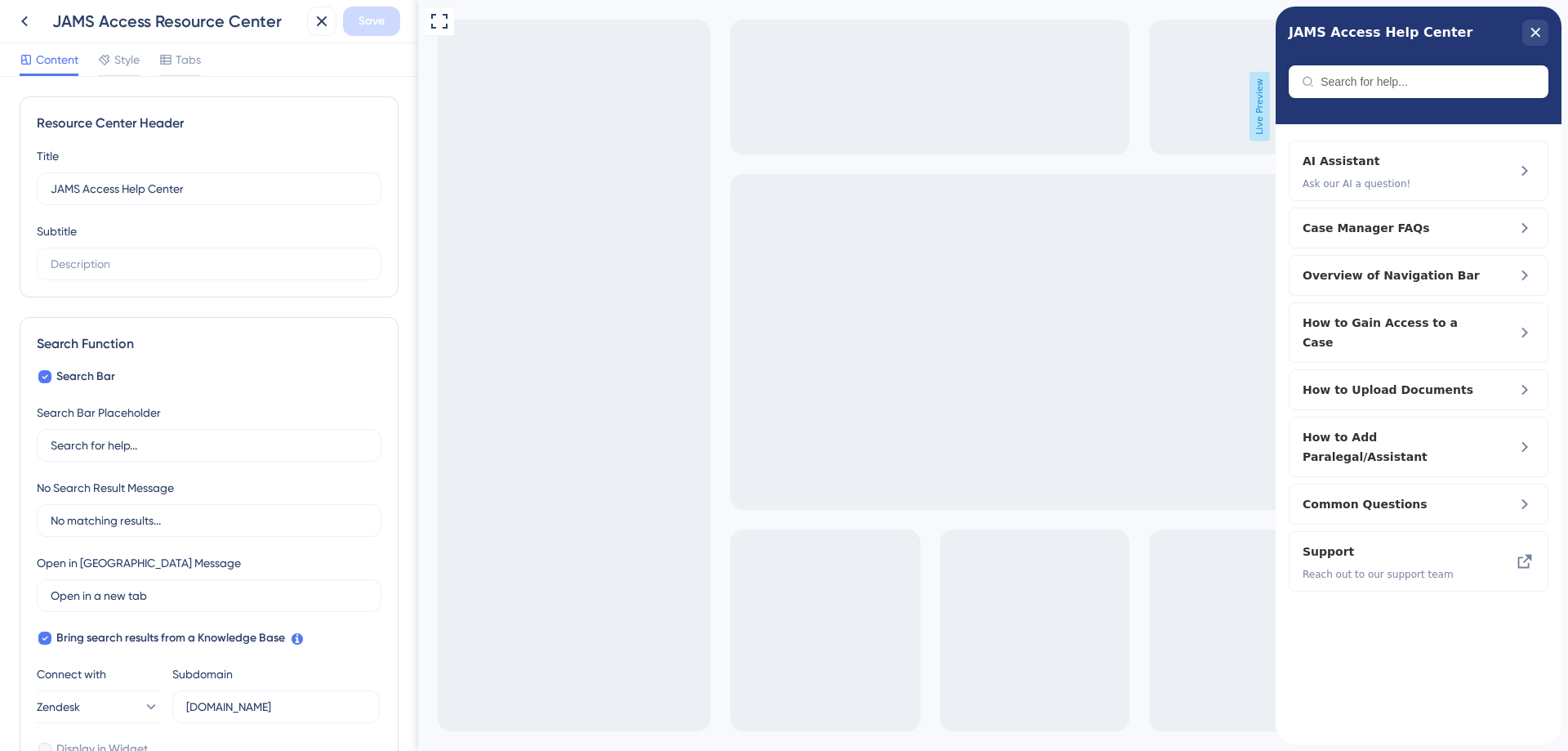
scroll to position [272, 0]
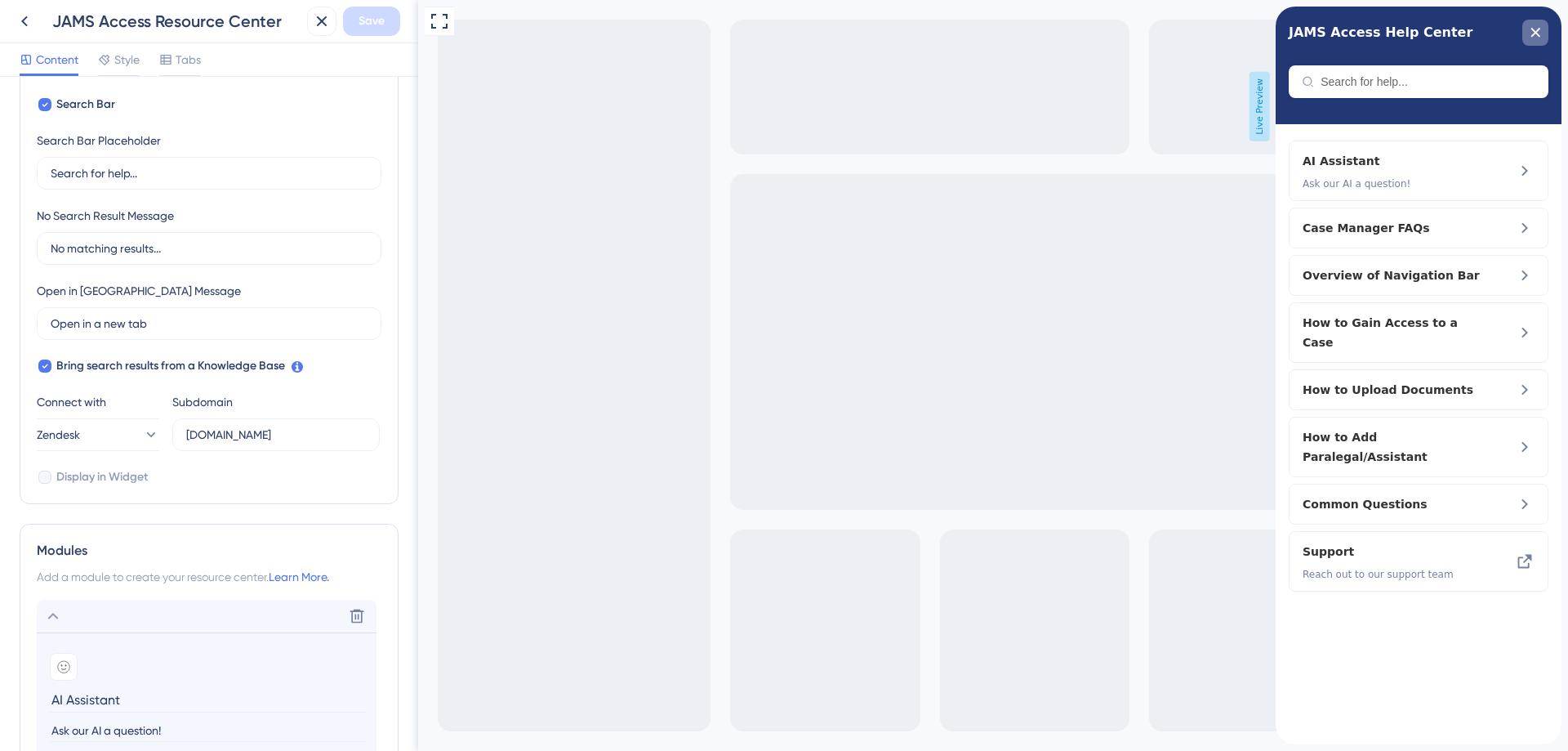
click at [1534, 35] on icon "close resource center" at bounding box center [1535, 32] width 9 height 9
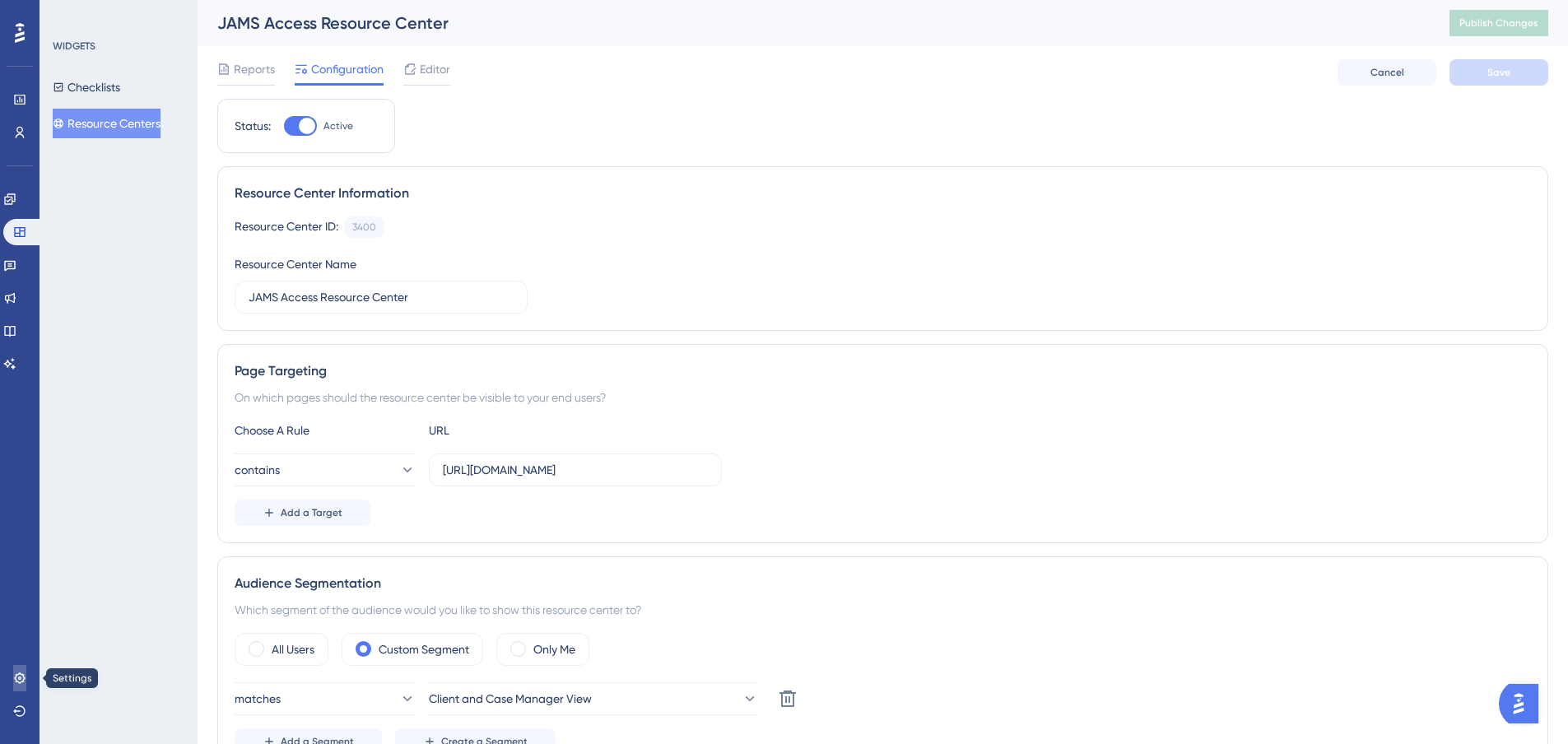
click at [13, 675] on link at bounding box center [20, 678] width 13 height 26
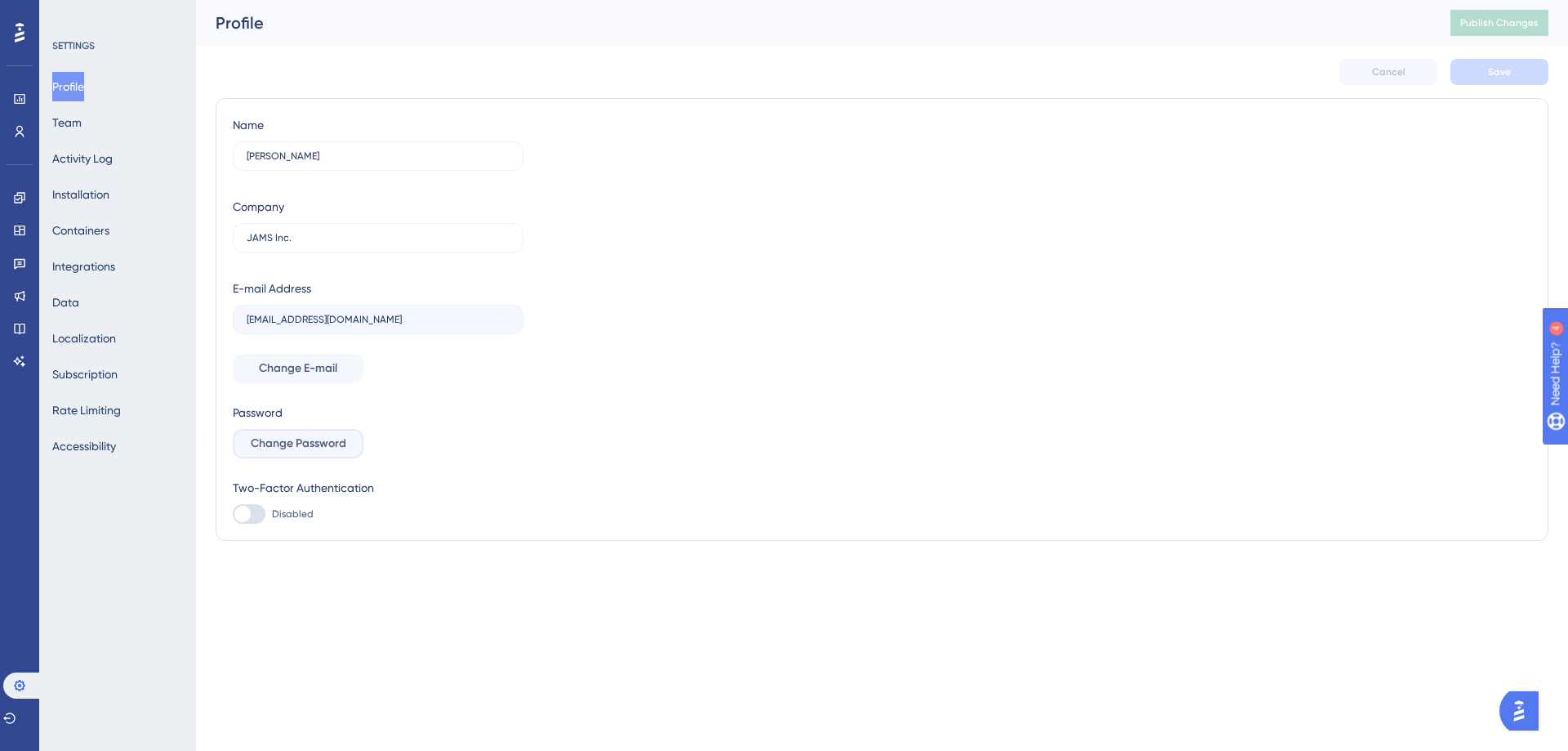
click at [322, 447] on span "Change Password" at bounding box center [299, 443] width 96 height 19
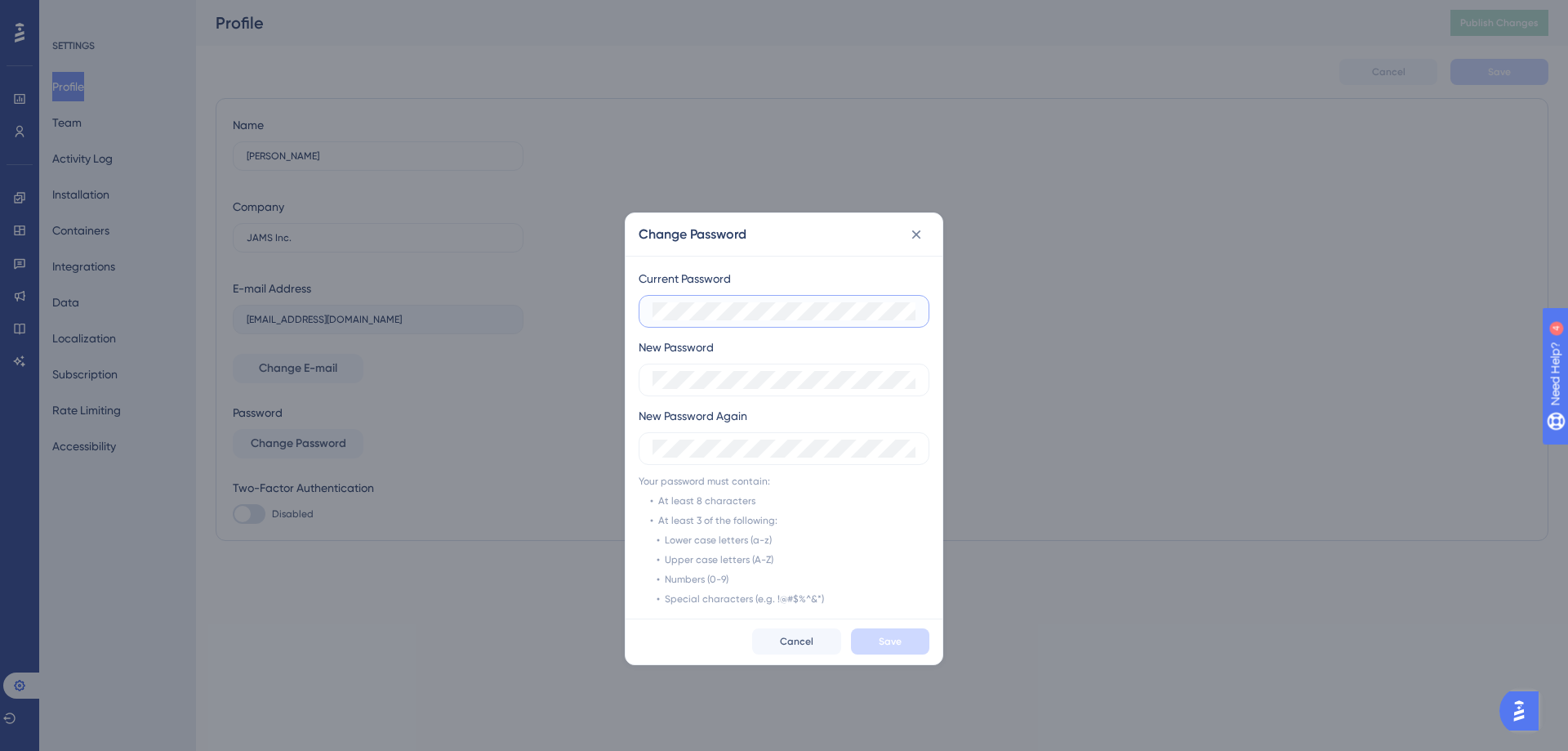
click at [454, 288] on div "Change Password Current Password New Password New Password Again Your password …" at bounding box center [784, 376] width 1568 height 751
